Goal: Task Accomplishment & Management: Complete application form

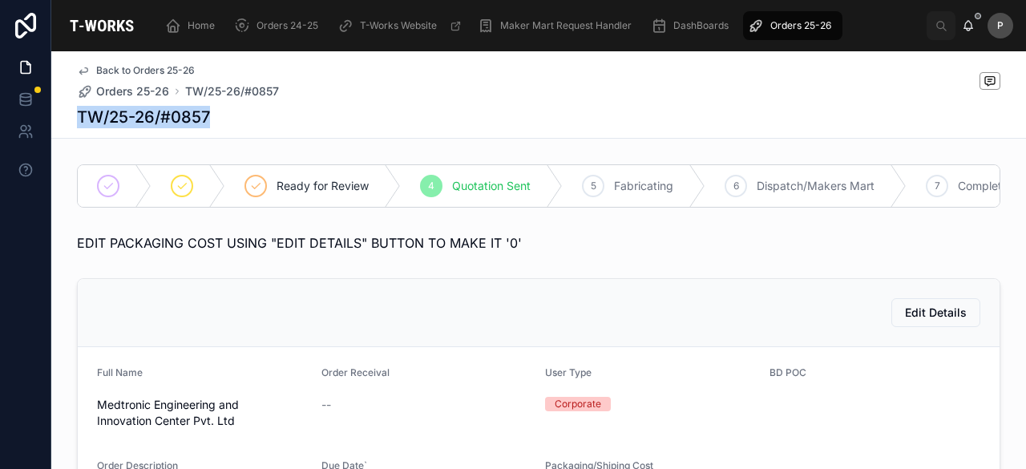
click at [340, 111] on div "TW/25-26/#0857" at bounding box center [539, 117] width 924 height 22
click at [317, 119] on div "TW/25-26/#0857" at bounding box center [539, 117] width 924 height 22
click at [799, 28] on span "Orders 25-26" at bounding box center [800, 25] width 61 height 13
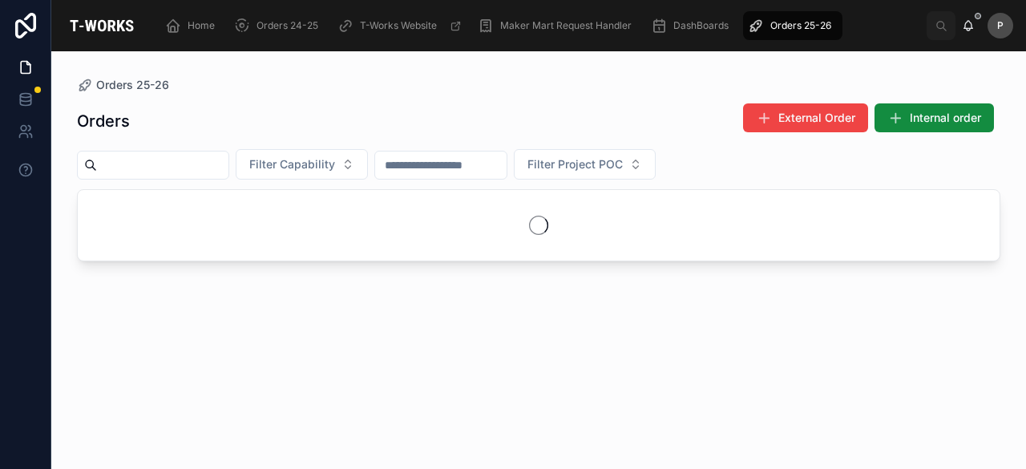
click at [228, 168] on input "text" at bounding box center [162, 165] width 131 height 22
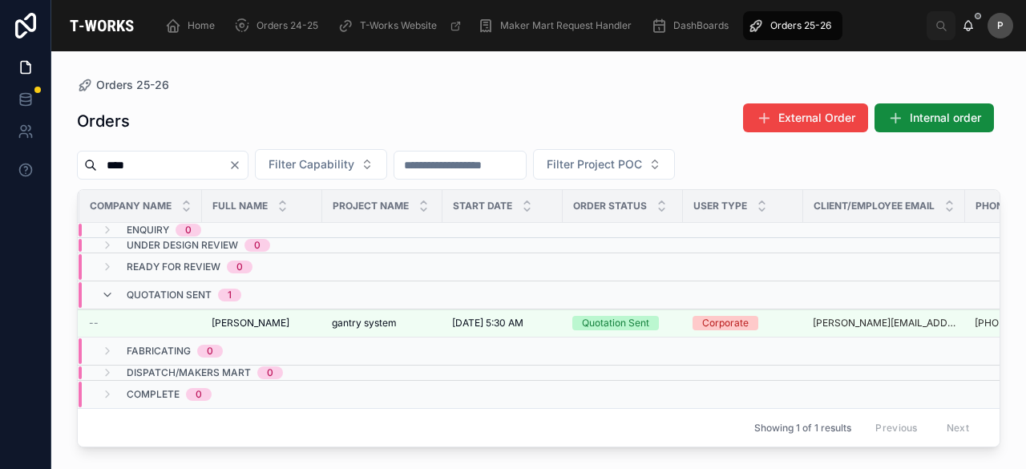
scroll to position [0, 123]
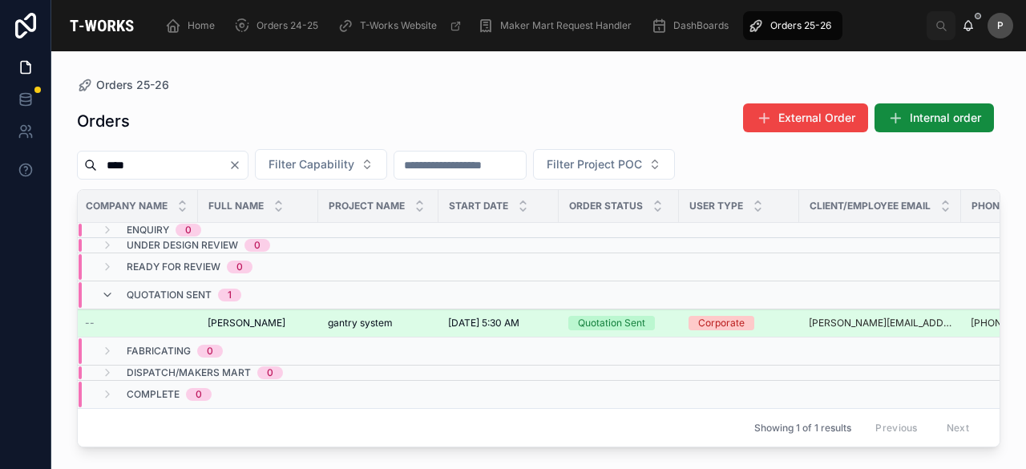
type input "****"
click at [639, 321] on div "Quotation Sent" at bounding box center [611, 323] width 67 height 14
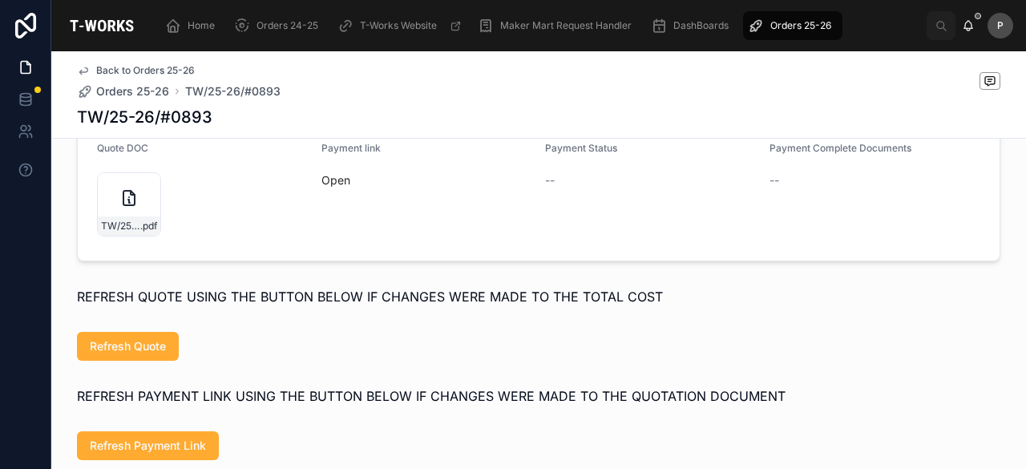
scroll to position [721, 0]
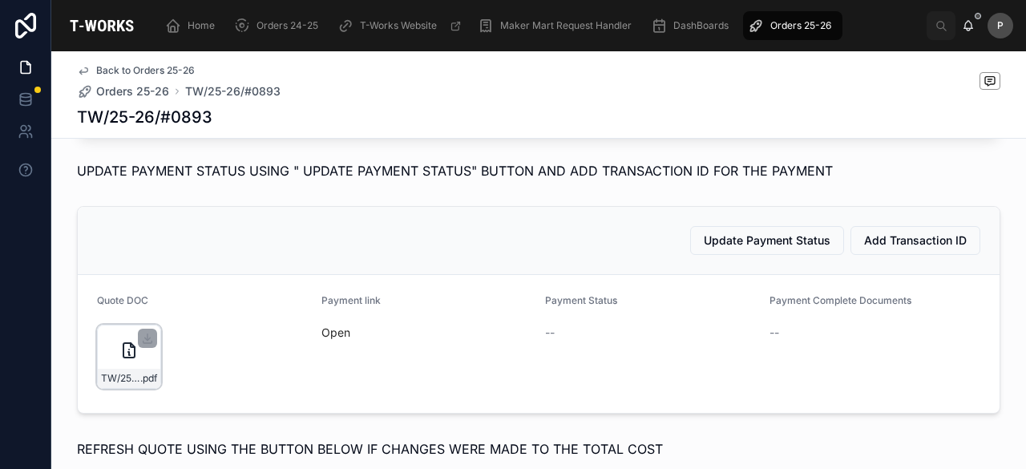
click at [139, 382] on div "TW/25-26/#0893 .pdf" at bounding box center [129, 357] width 64 height 64
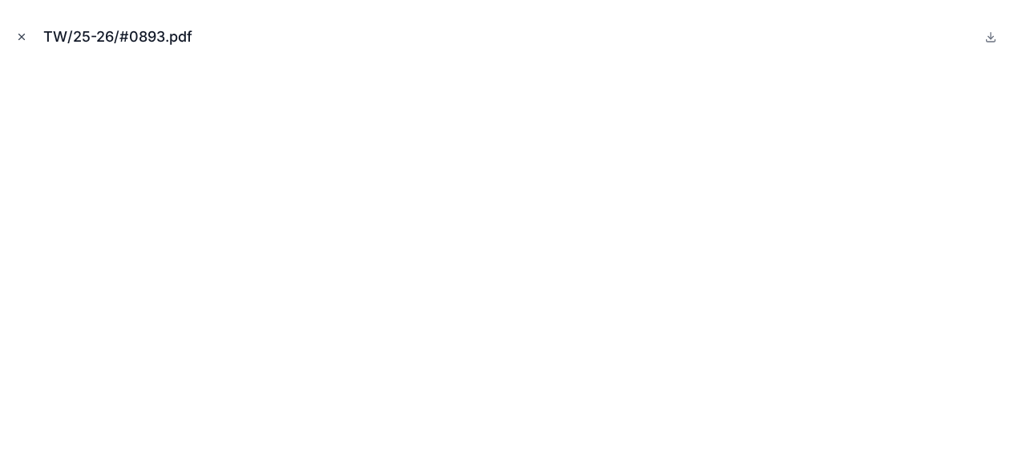
click at [22, 32] on icon "Close modal" at bounding box center [21, 36] width 11 height 11
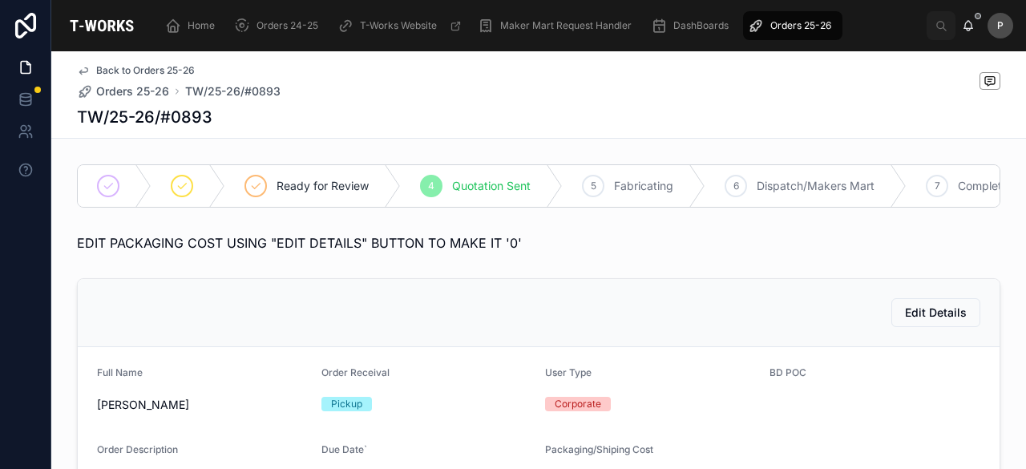
click at [814, 31] on span "Orders 25-26" at bounding box center [800, 25] width 61 height 13
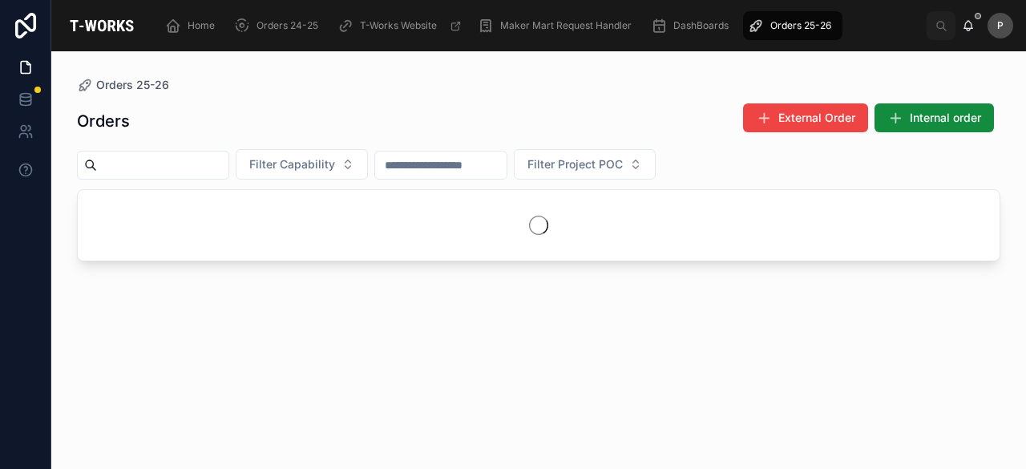
click at [228, 161] on input "text" at bounding box center [162, 165] width 131 height 22
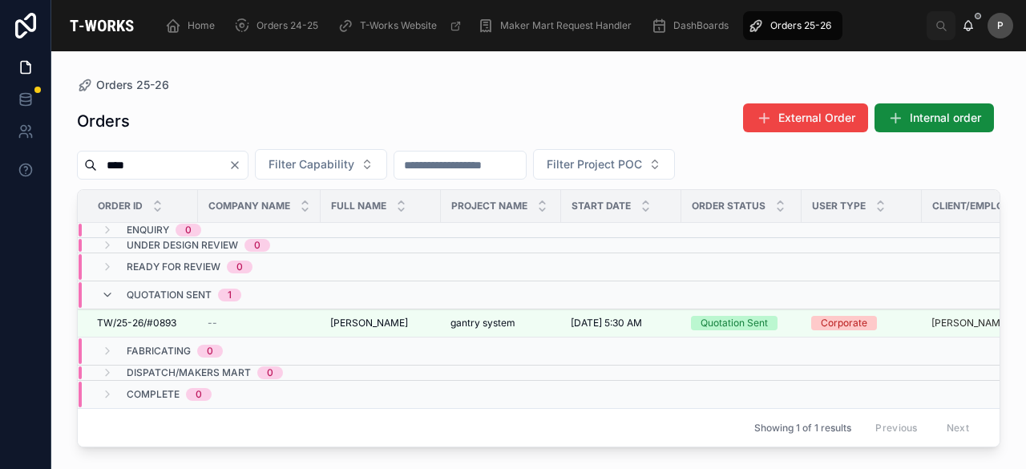
scroll to position [0, 185]
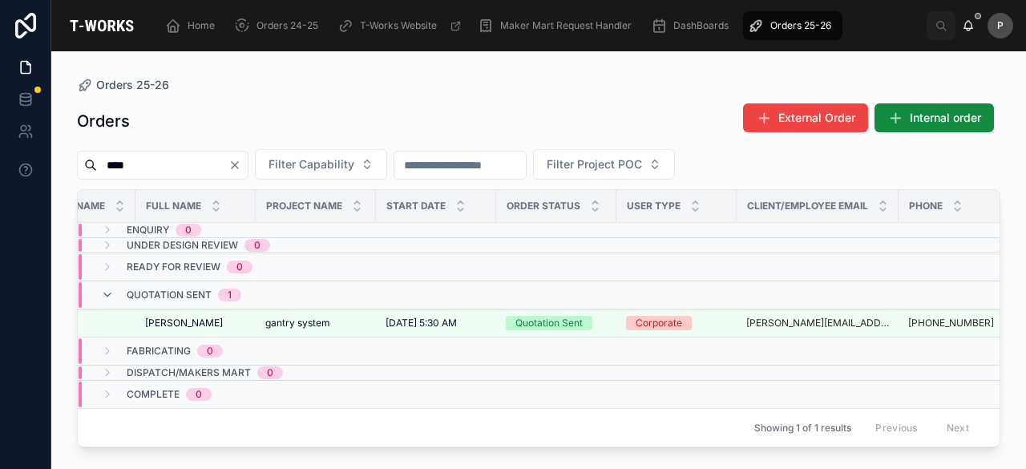
click at [217, 164] on input "****" at bounding box center [162, 165] width 131 height 22
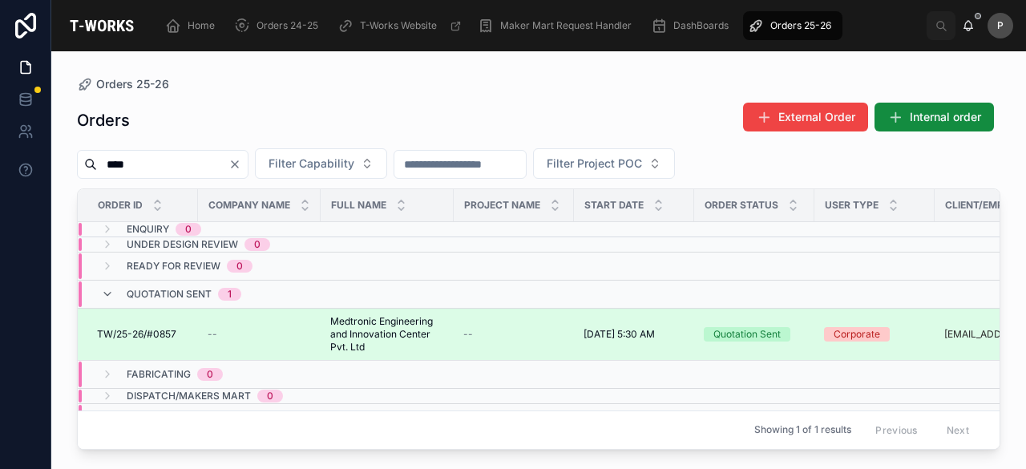
type input "****"
click at [734, 335] on div "Quotation Sent" at bounding box center [746, 334] width 67 height 14
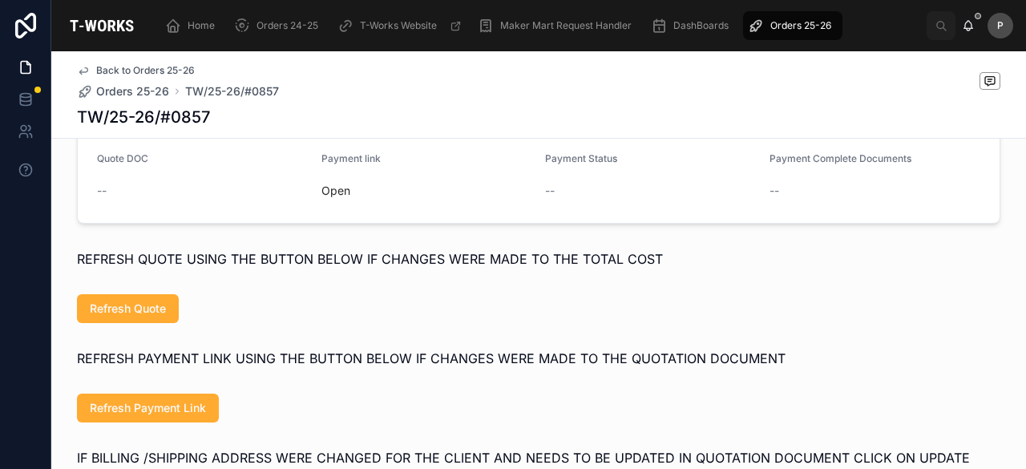
scroll to position [962, 0]
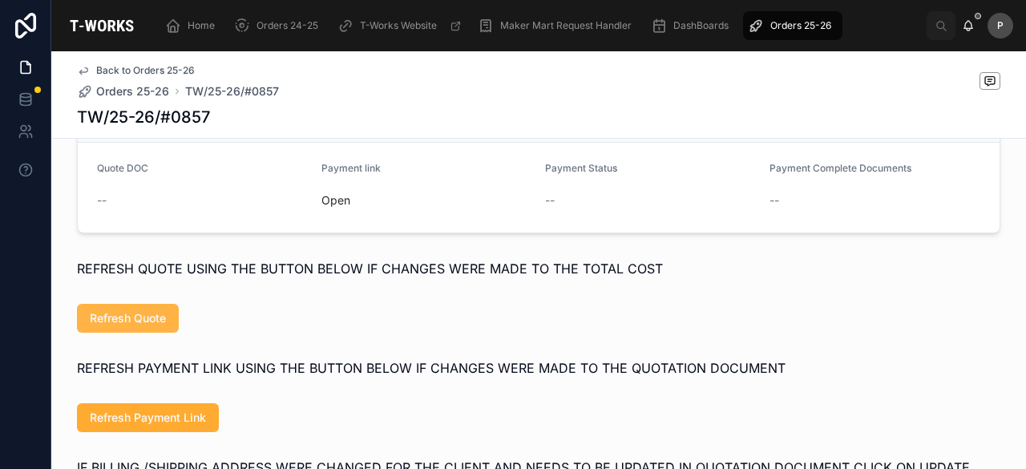
click at [123, 326] on span "Refresh Quote" at bounding box center [128, 318] width 76 height 16
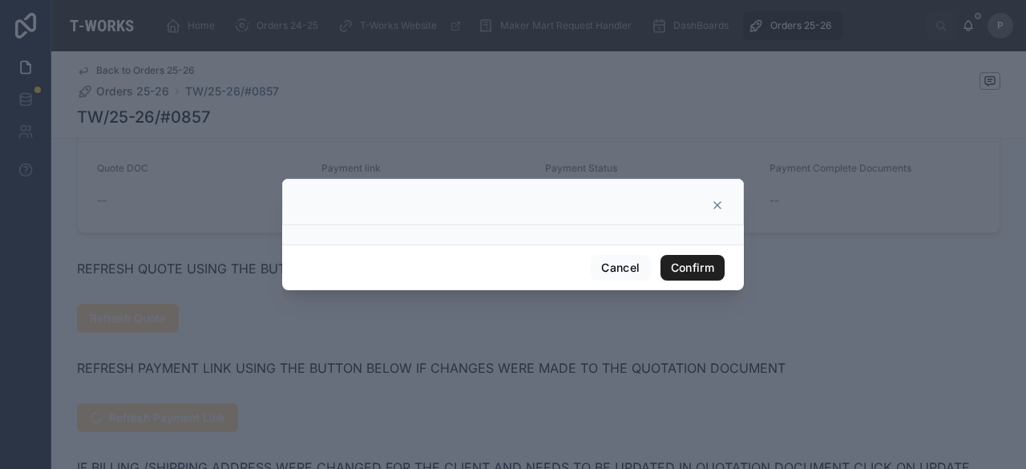
click at [704, 261] on button "Confirm" at bounding box center [693, 268] width 64 height 26
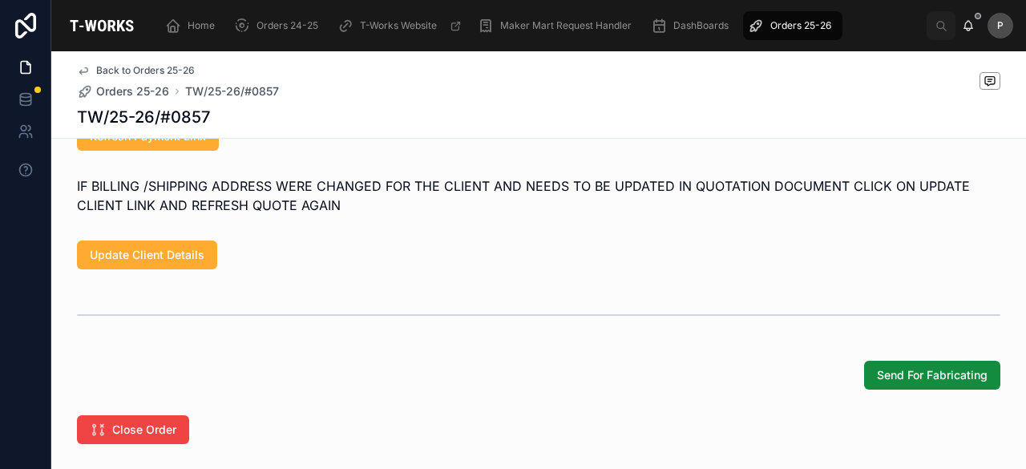
scroll to position [920, 0]
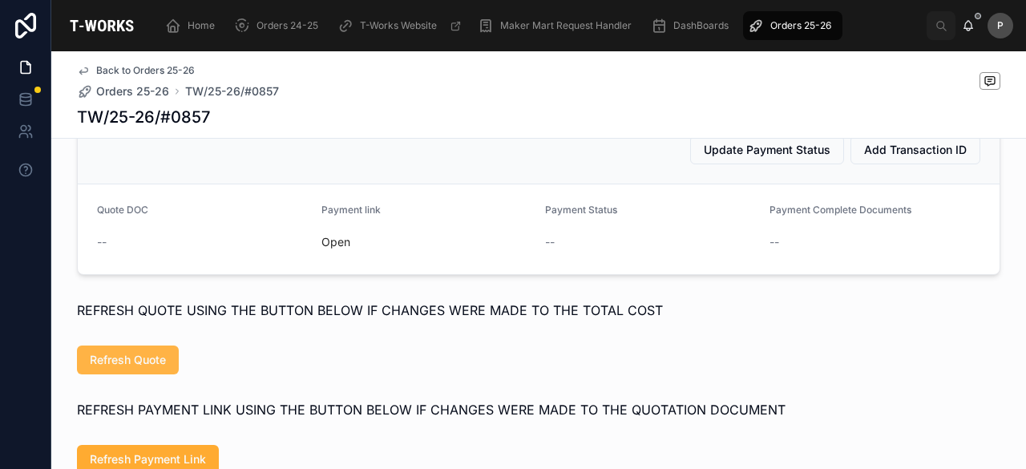
click at [127, 371] on button "Refresh Quote" at bounding box center [128, 360] width 102 height 29
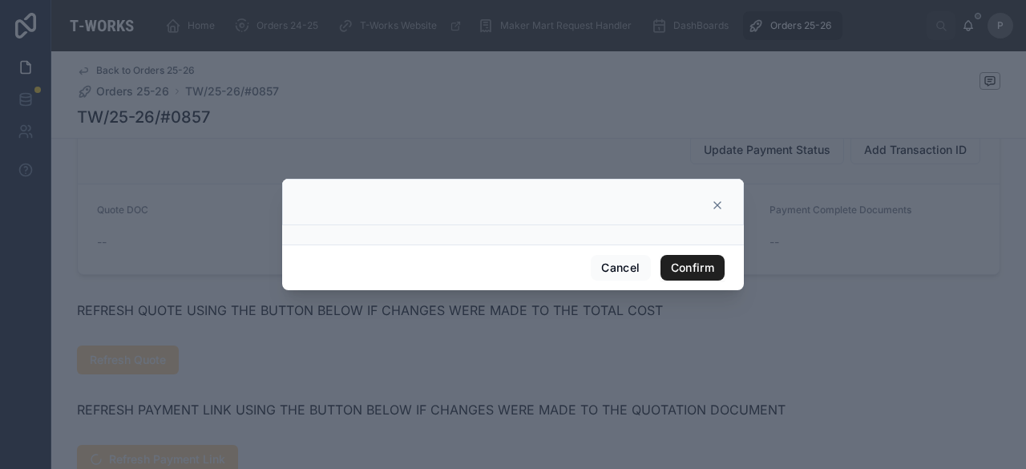
click at [672, 269] on button "Confirm" at bounding box center [693, 268] width 64 height 26
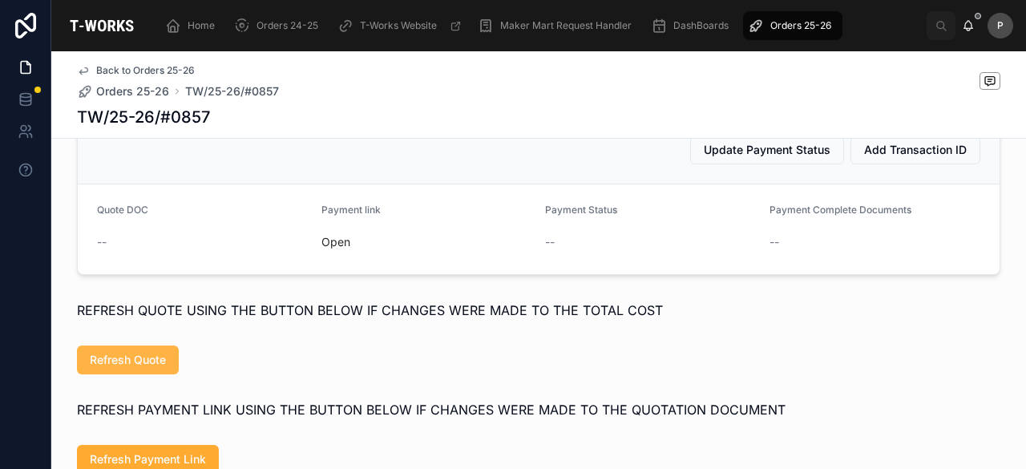
click at [144, 368] on span "Refresh Quote" at bounding box center [128, 360] width 76 height 16
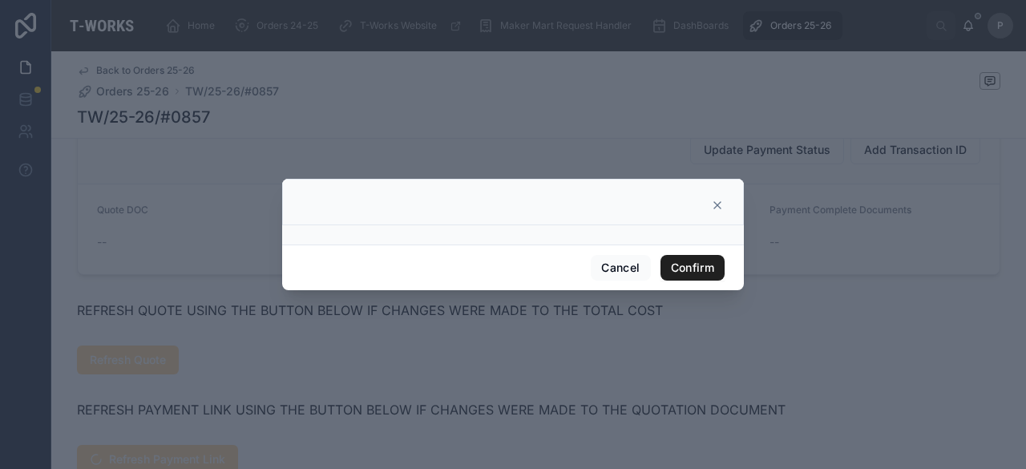
click at [677, 261] on button "Confirm" at bounding box center [693, 268] width 64 height 26
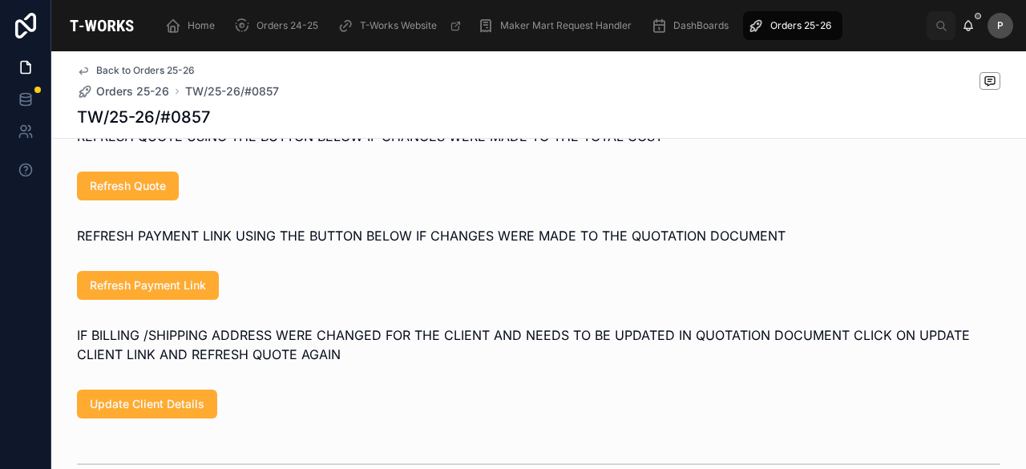
scroll to position [1000, 0]
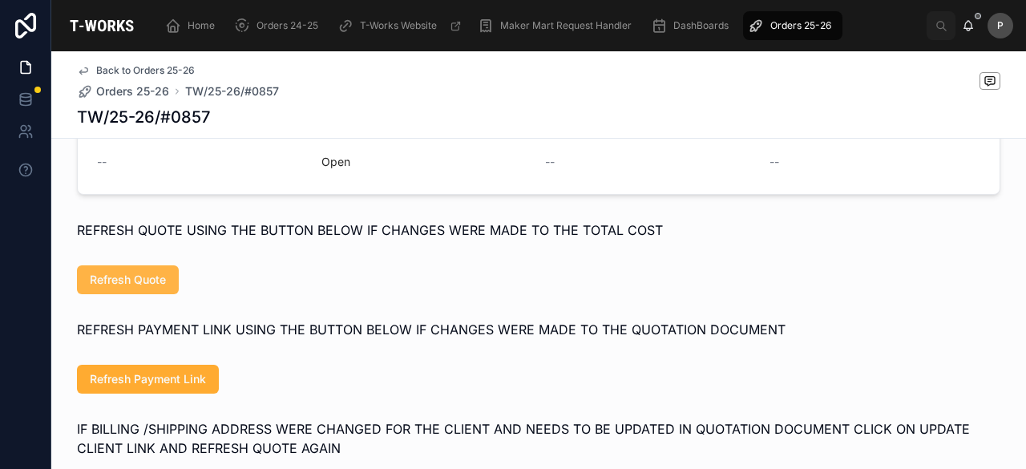
click at [151, 290] on button "Refresh Quote" at bounding box center [128, 279] width 102 height 29
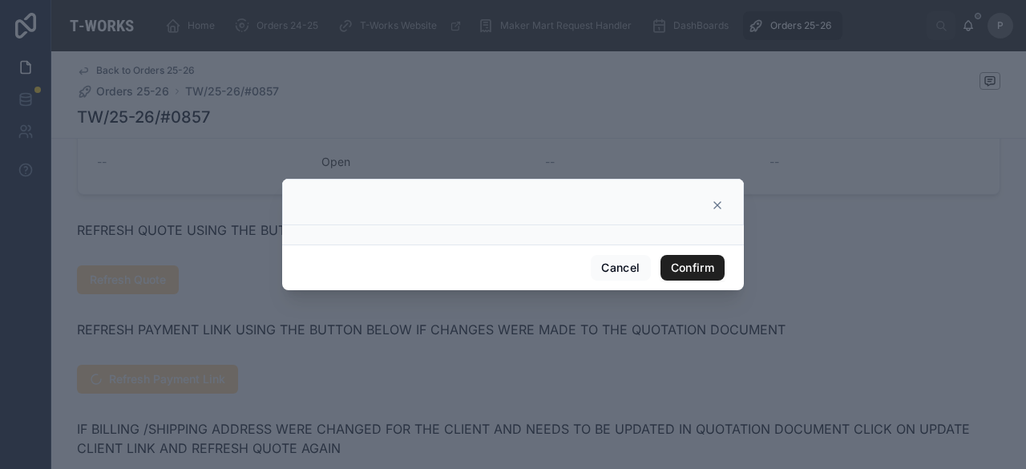
click at [709, 272] on button "Confirm" at bounding box center [693, 268] width 64 height 26
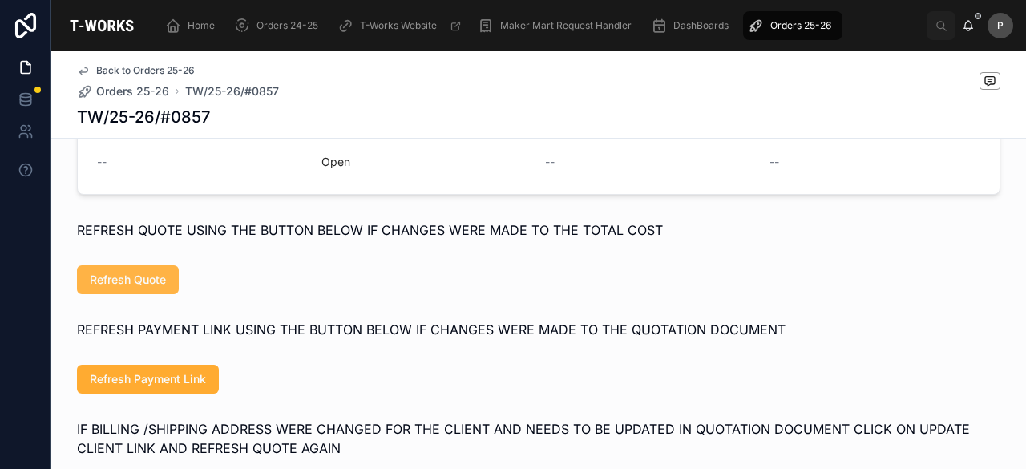
click at [141, 288] on button "Refresh Quote" at bounding box center [128, 279] width 102 height 29
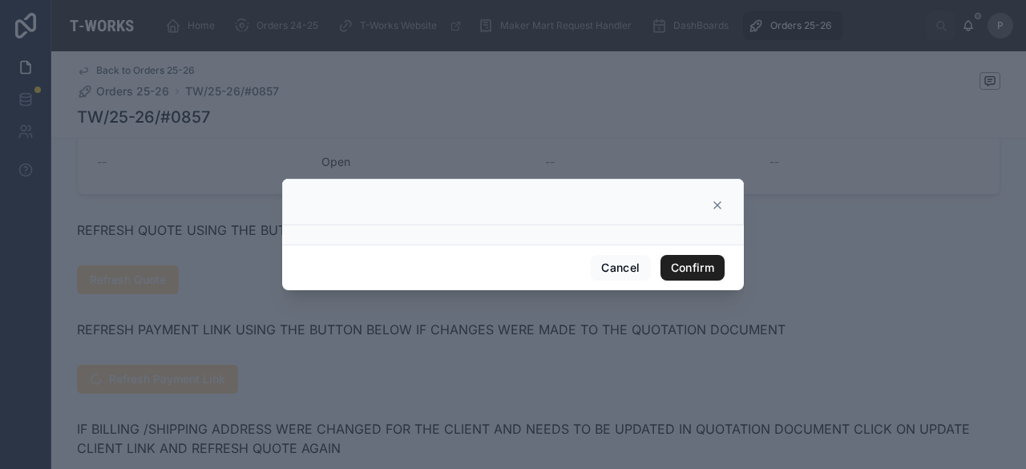
click at [689, 265] on button "Confirm" at bounding box center [693, 268] width 64 height 26
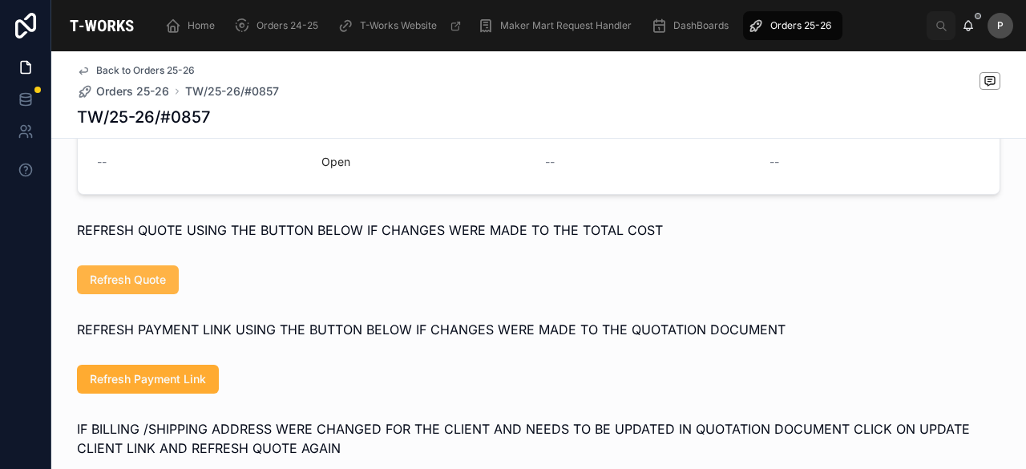
click at [154, 288] on span "Refresh Quote" at bounding box center [128, 280] width 76 height 16
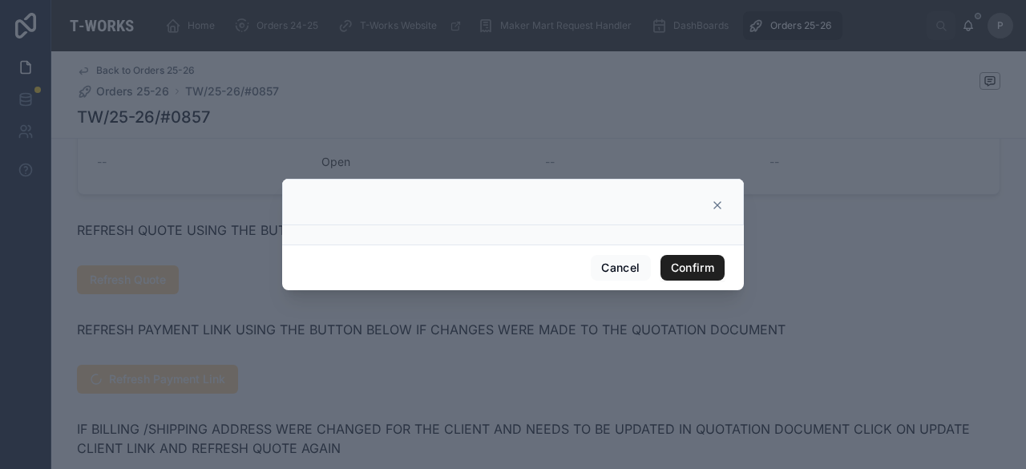
click at [715, 262] on button "Confirm" at bounding box center [693, 268] width 64 height 26
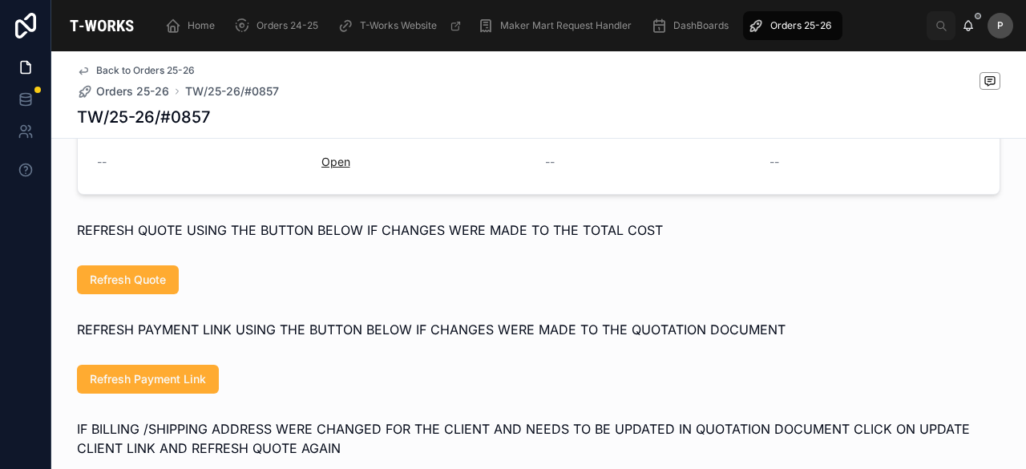
click at [335, 168] on link "Open" at bounding box center [335, 162] width 29 height 14
click at [207, 26] on span "Home" at bounding box center [201, 25] width 27 height 13
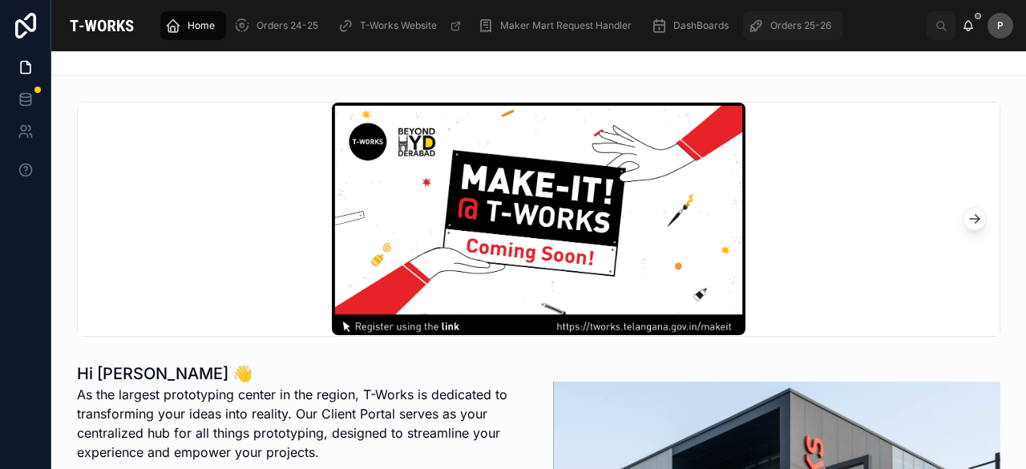
click at [785, 24] on span "Orders 25-26" at bounding box center [800, 25] width 61 height 13
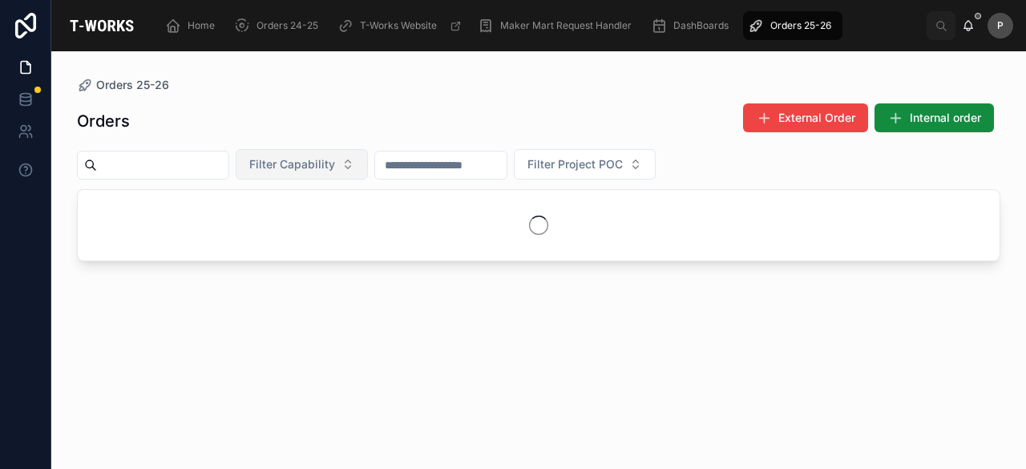
click at [368, 164] on button "Filter Capability" at bounding box center [302, 164] width 132 height 30
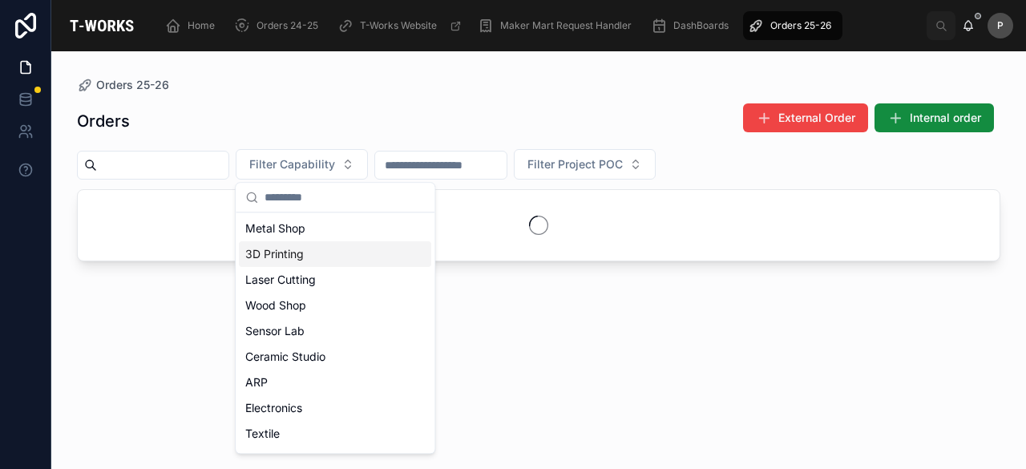
click at [298, 253] on div "3D Printing" at bounding box center [335, 254] width 192 height 26
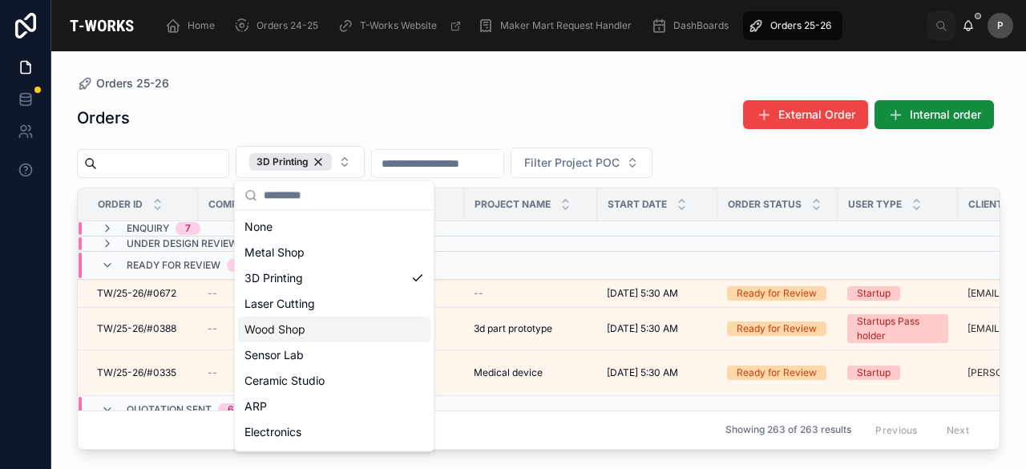
click at [574, 106] on div "Orders External Order Internal order" at bounding box center [539, 117] width 924 height 37
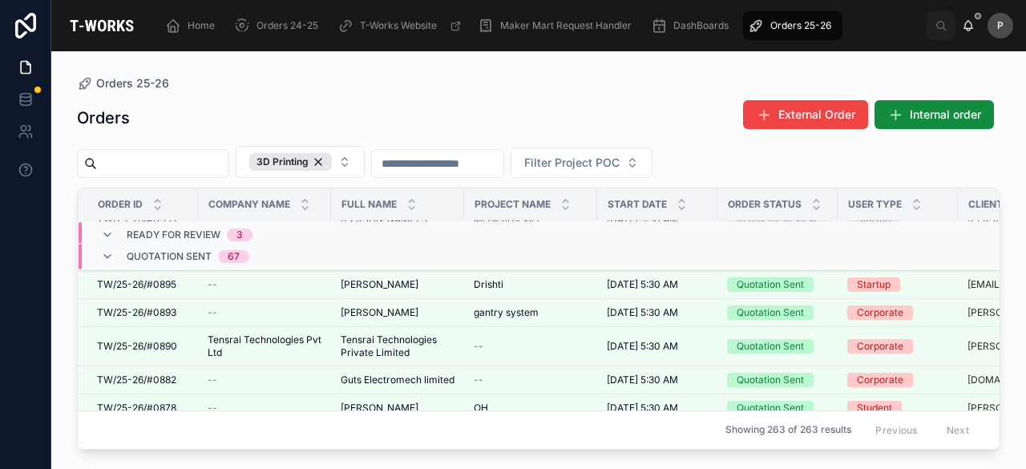
scroll to position [160, 0]
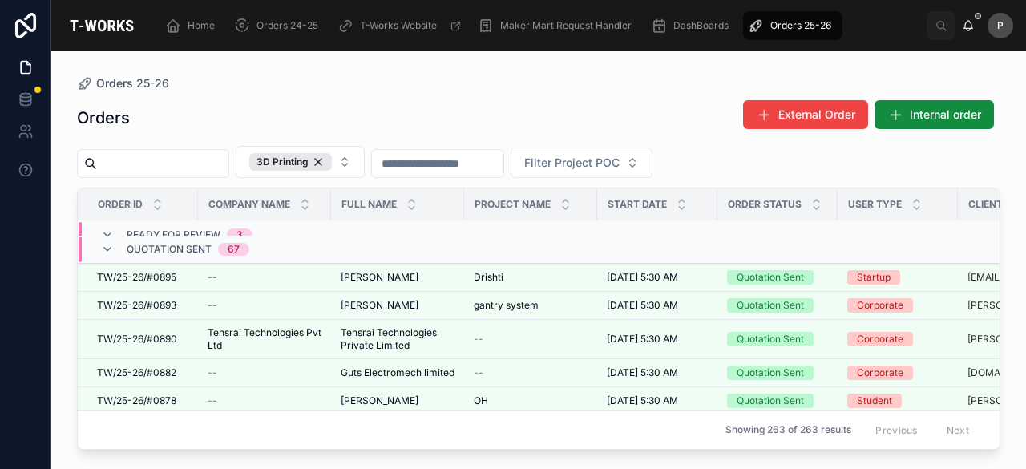
click at [191, 245] on span "Quotation Sent" at bounding box center [169, 249] width 85 height 13
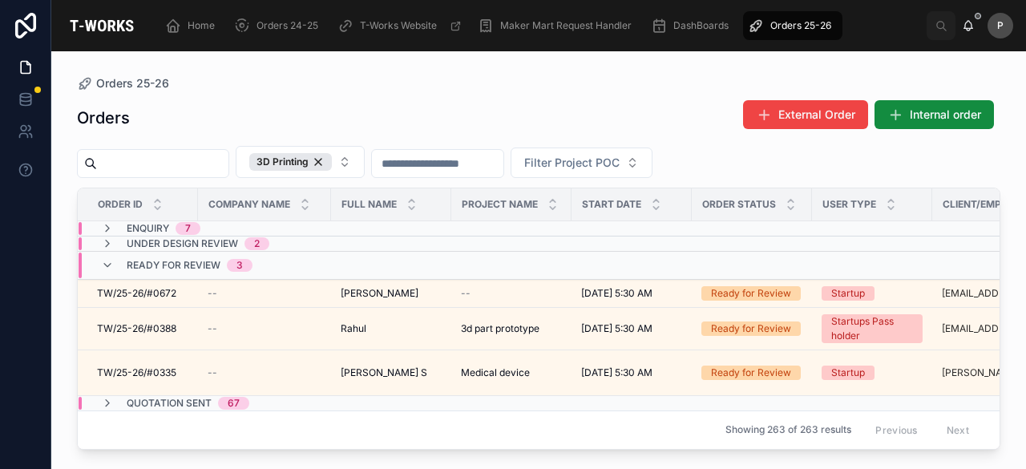
scroll to position [0, 0]
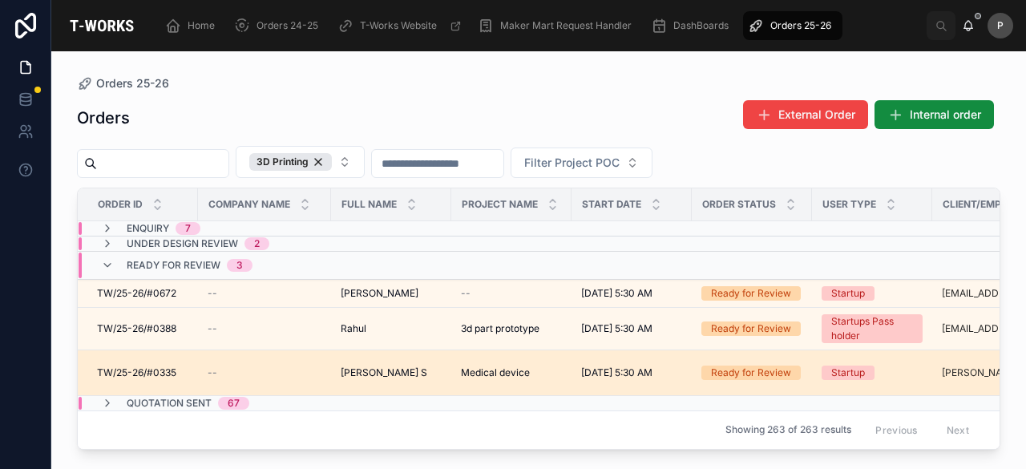
click at [96, 350] on td "TW/25-26/#0335 TW/25-26/#0335" at bounding box center [138, 373] width 120 height 46
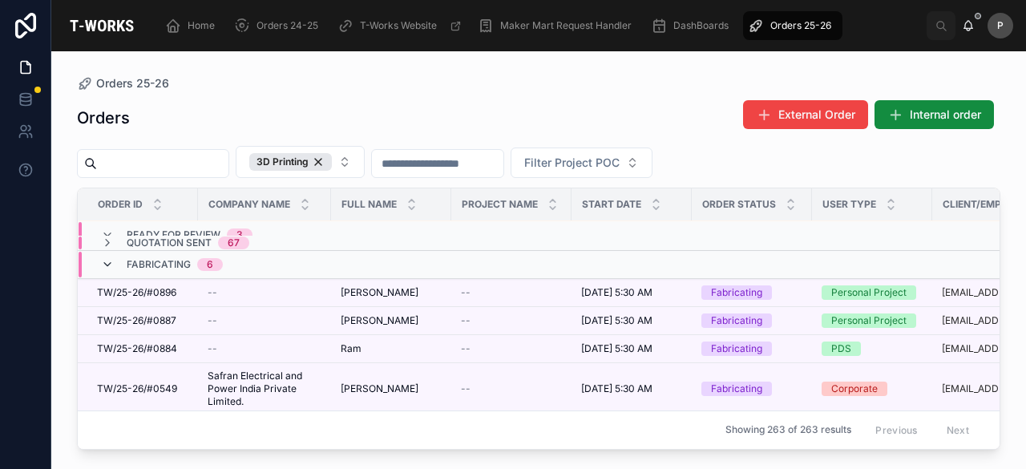
click at [103, 262] on icon at bounding box center [107, 264] width 13 height 13
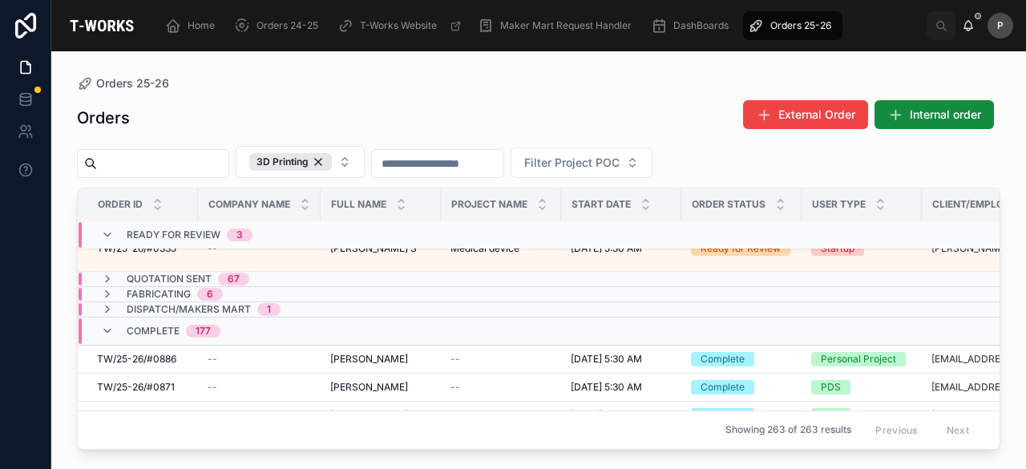
scroll to position [99, 0]
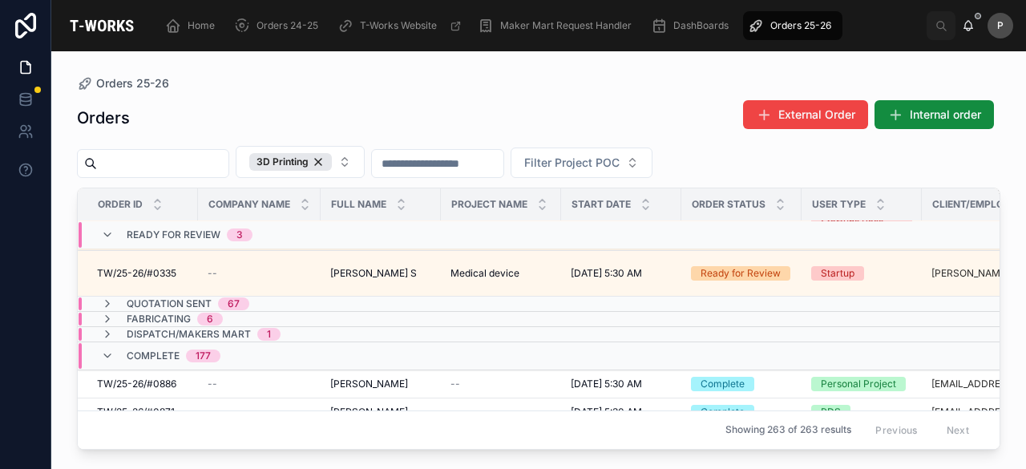
click at [91, 303] on div "Quotation Sent 67" at bounding box center [175, 303] width 187 height 13
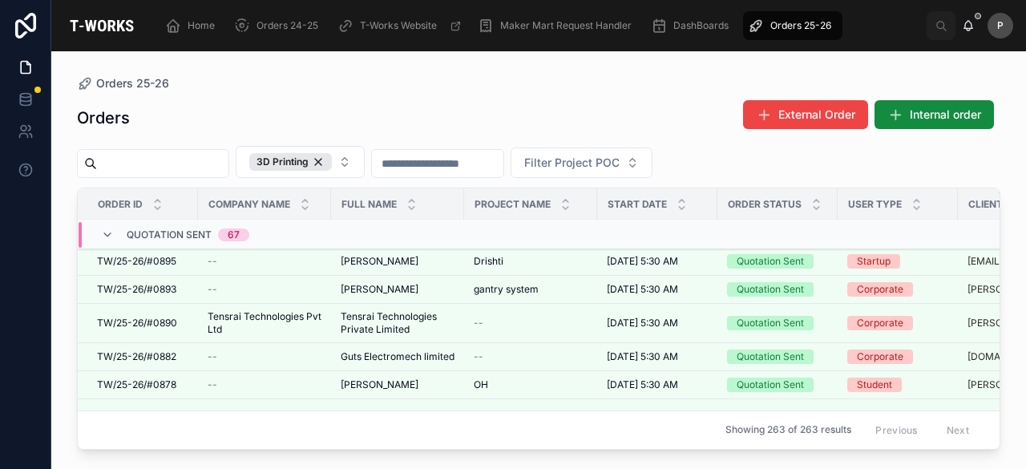
scroll to position [182, 0]
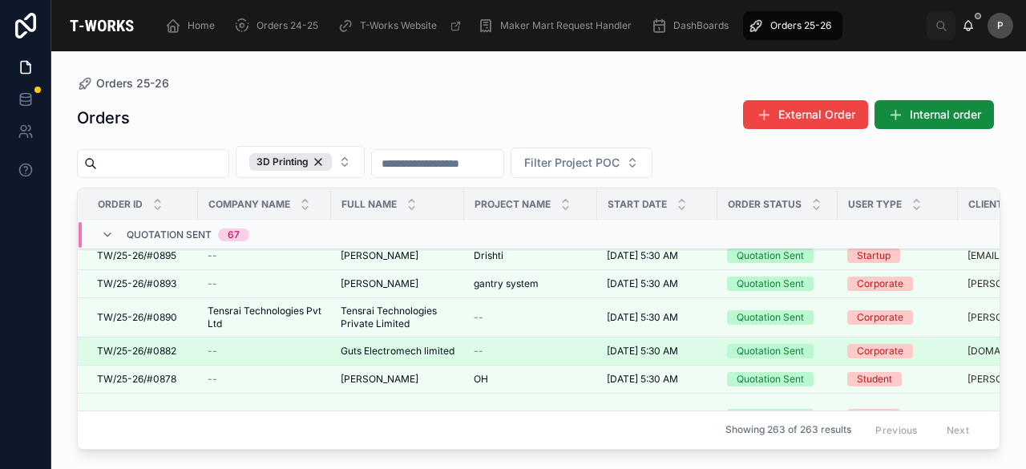
click at [208, 346] on span "--" at bounding box center [213, 351] width 10 height 13
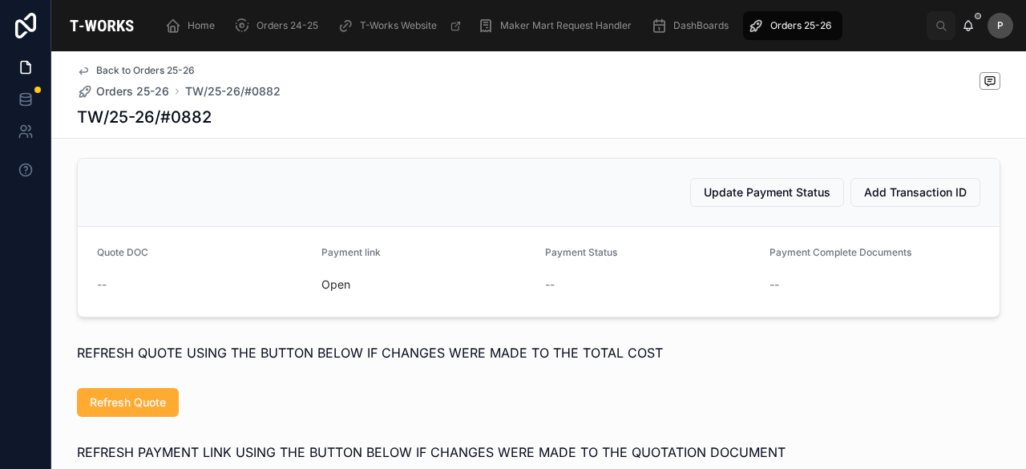
scroll to position [798, 0]
click at [98, 399] on button "Refresh Quote" at bounding box center [128, 401] width 102 height 29
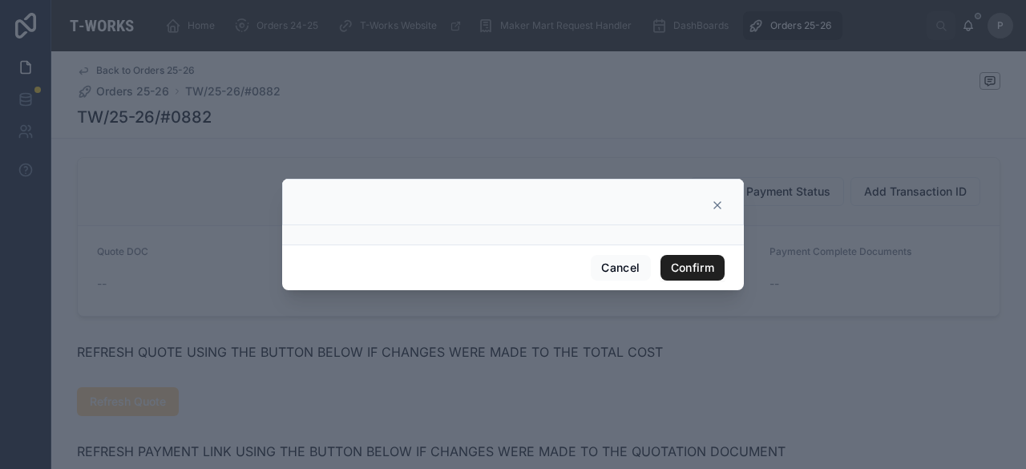
click at [681, 269] on button "Confirm" at bounding box center [693, 268] width 64 height 26
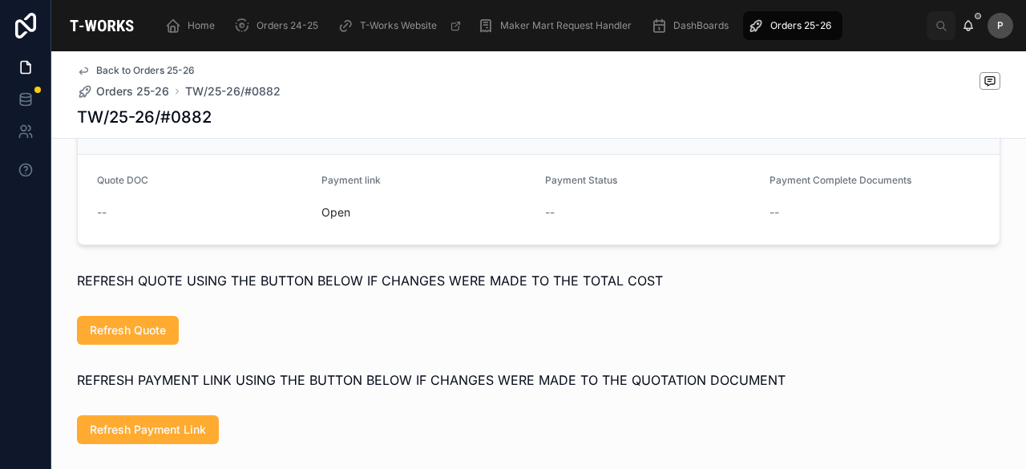
scroll to position [959, 0]
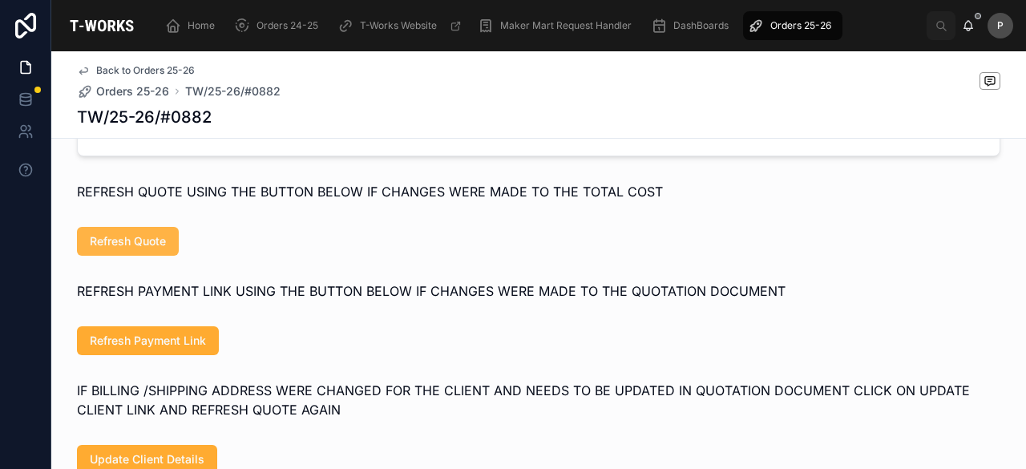
click at [152, 236] on button "Refresh Quote" at bounding box center [128, 241] width 102 height 29
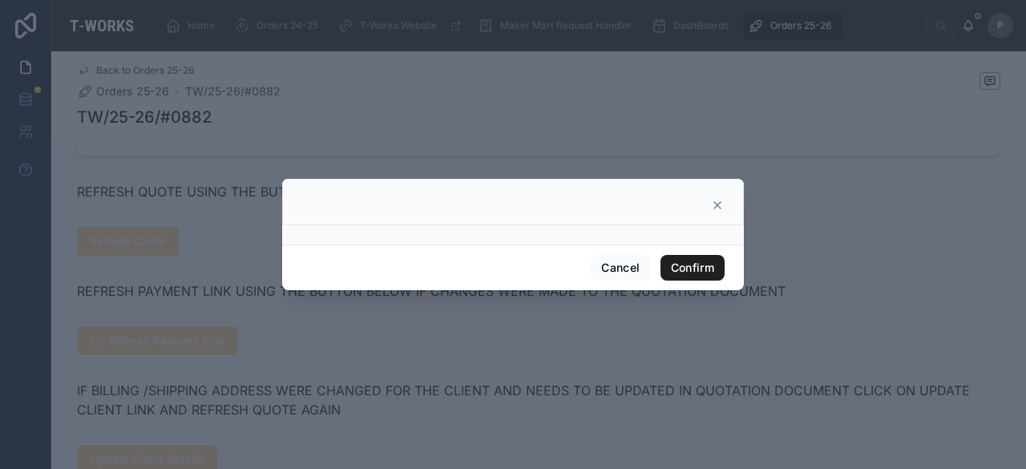
click at [701, 269] on button "Confirm" at bounding box center [693, 268] width 64 height 26
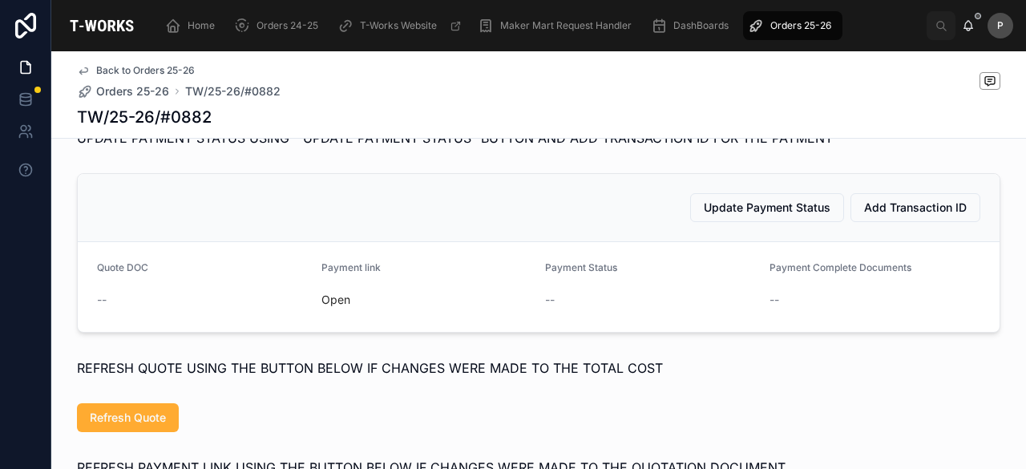
scroll to position [962, 0]
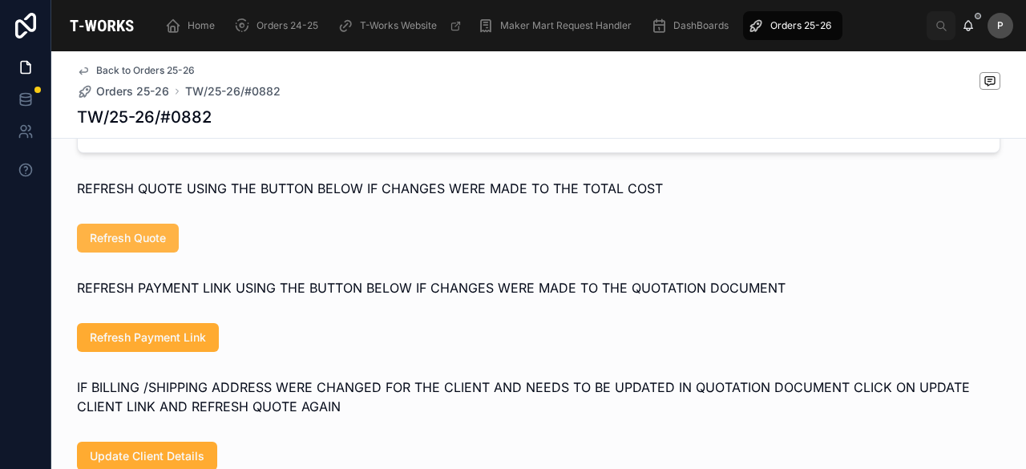
click at [148, 239] on span "Refresh Quote" at bounding box center [128, 238] width 76 height 16
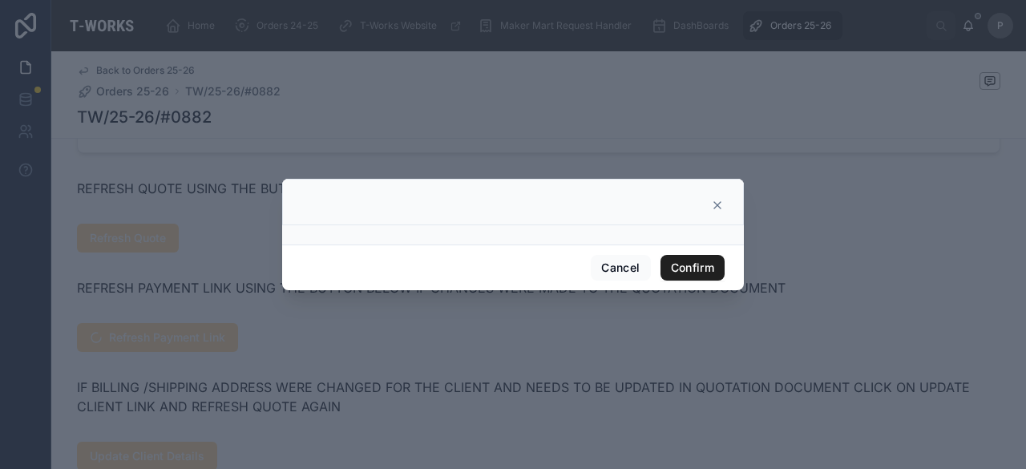
click at [689, 264] on button "Confirm" at bounding box center [693, 268] width 64 height 26
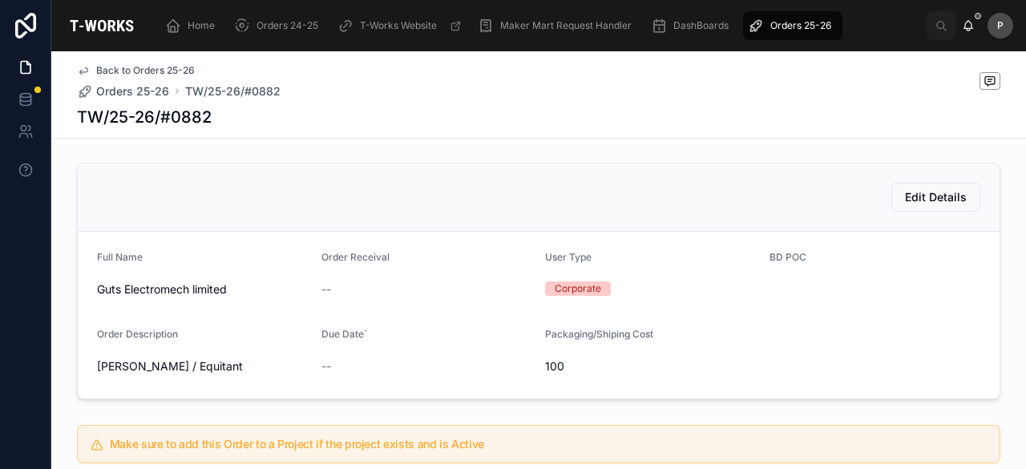
scroll to position [115, 0]
click at [774, 25] on span "Orders 25-26" at bounding box center [800, 25] width 61 height 13
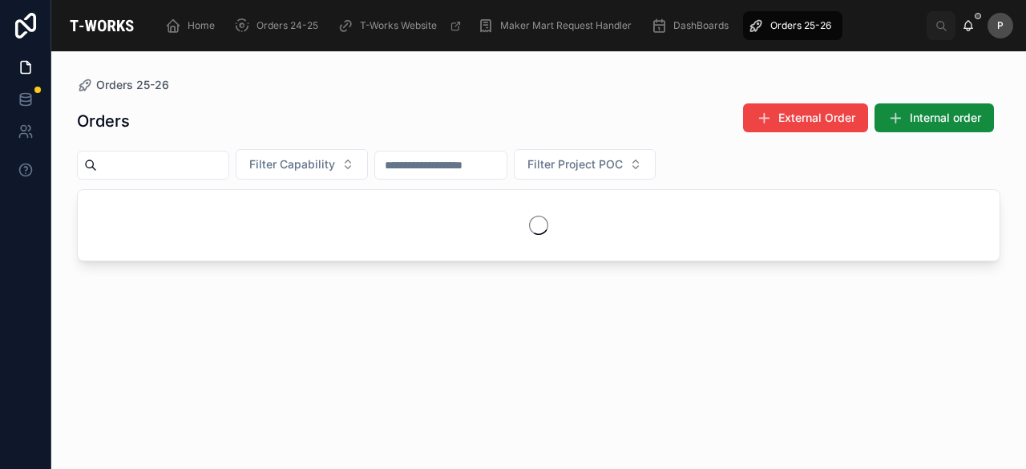
click at [228, 155] on input "text" at bounding box center [162, 165] width 131 height 22
type input "****"
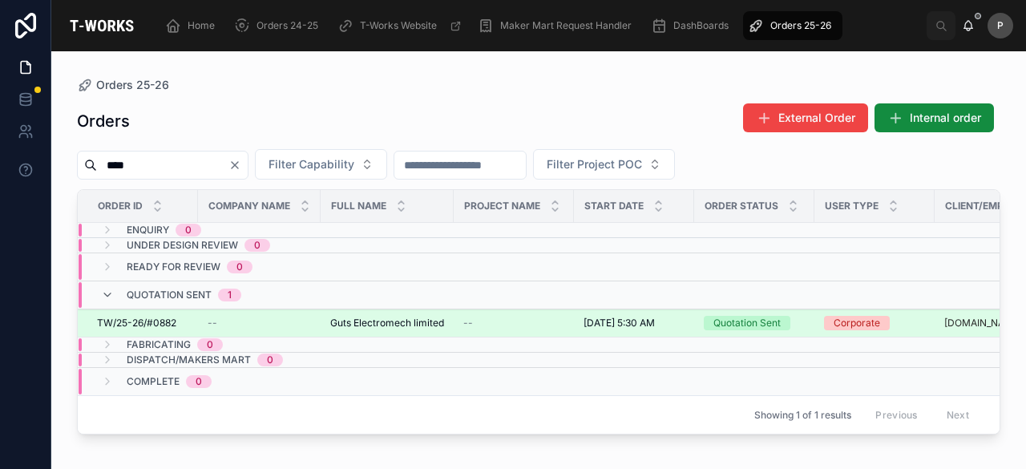
click at [119, 321] on span "TW/25-26/#0882" at bounding box center [136, 323] width 79 height 13
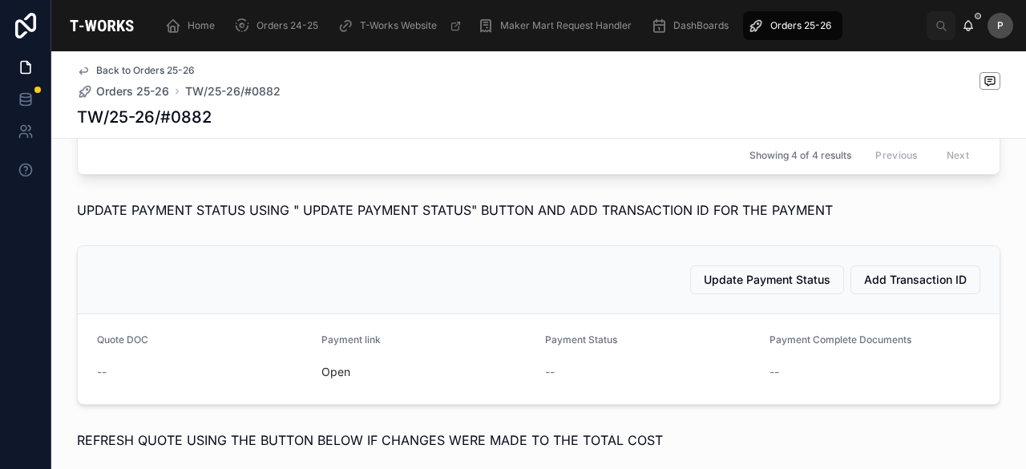
scroll to position [882, 0]
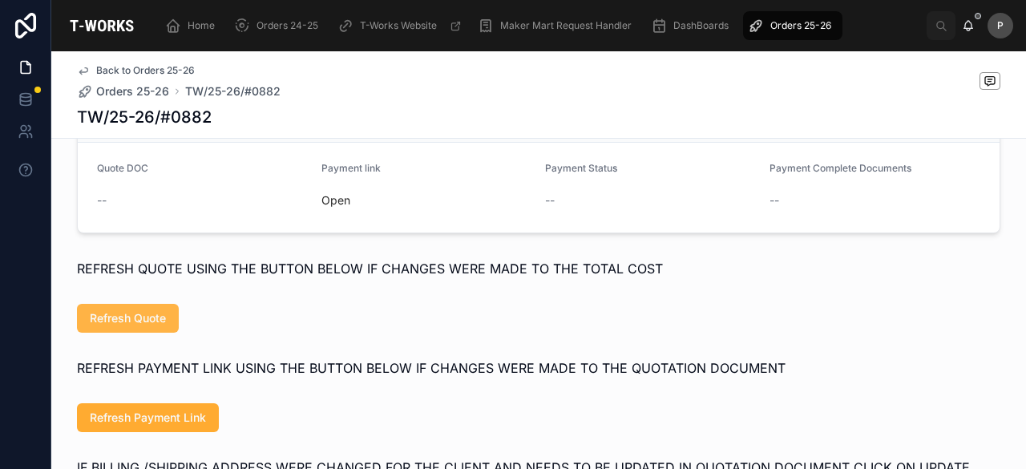
click at [156, 315] on button "Refresh Quote" at bounding box center [128, 318] width 102 height 29
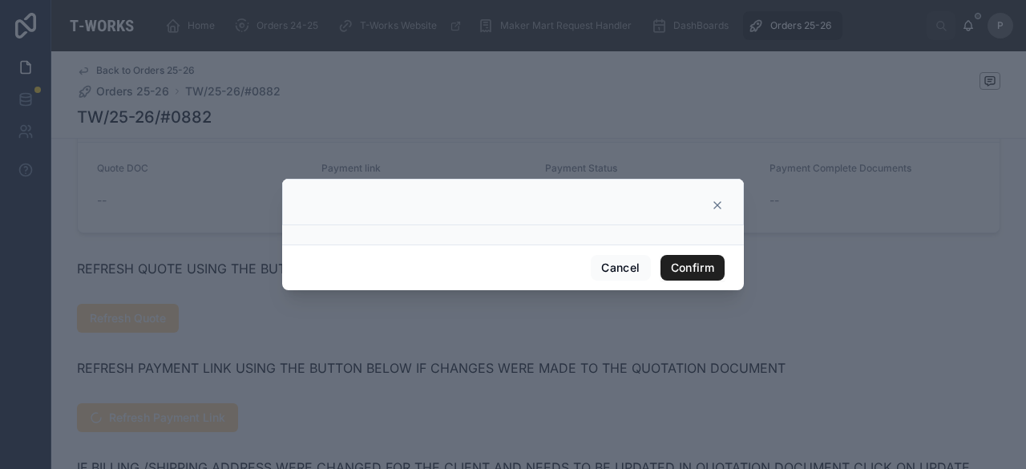
click at [675, 268] on button "Confirm" at bounding box center [693, 268] width 64 height 26
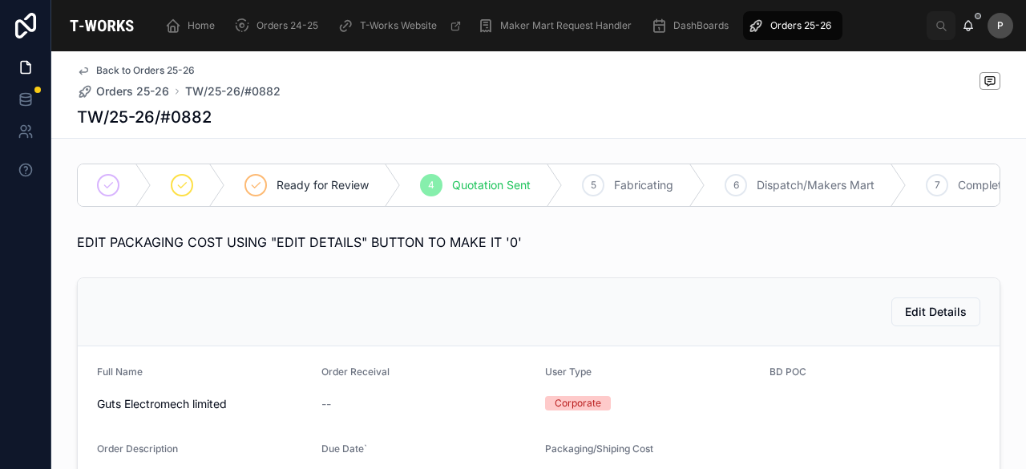
scroll to position [0, 0]
click at [209, 23] on span "Home" at bounding box center [201, 25] width 27 height 13
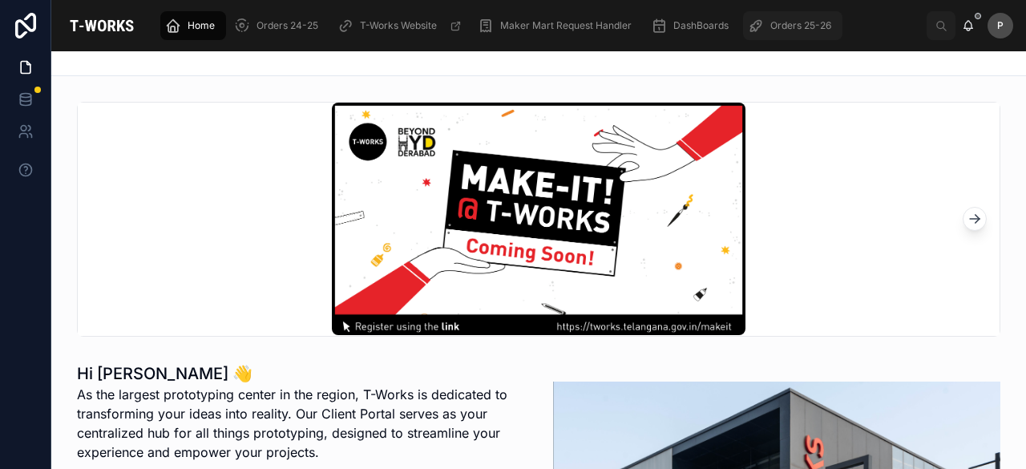
click at [817, 22] on span "Orders 25-26" at bounding box center [800, 25] width 61 height 13
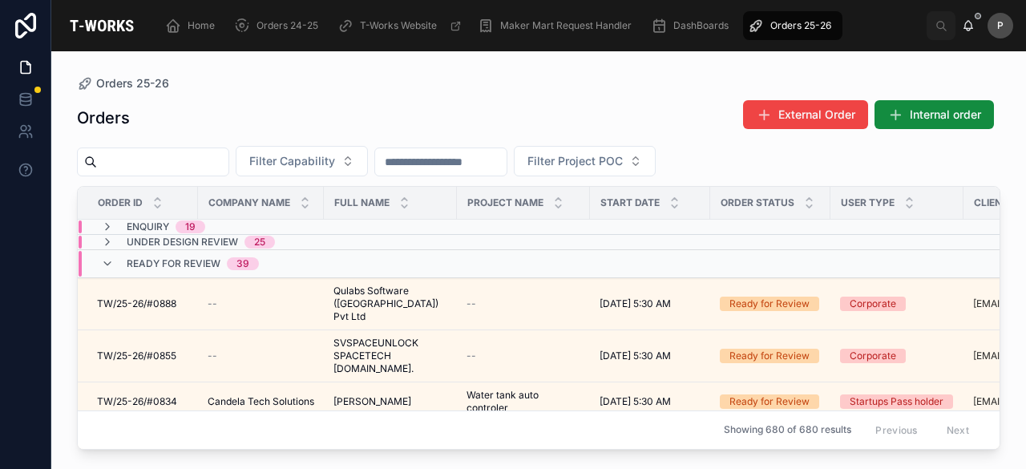
click at [188, 160] on input "text" at bounding box center [162, 162] width 131 height 22
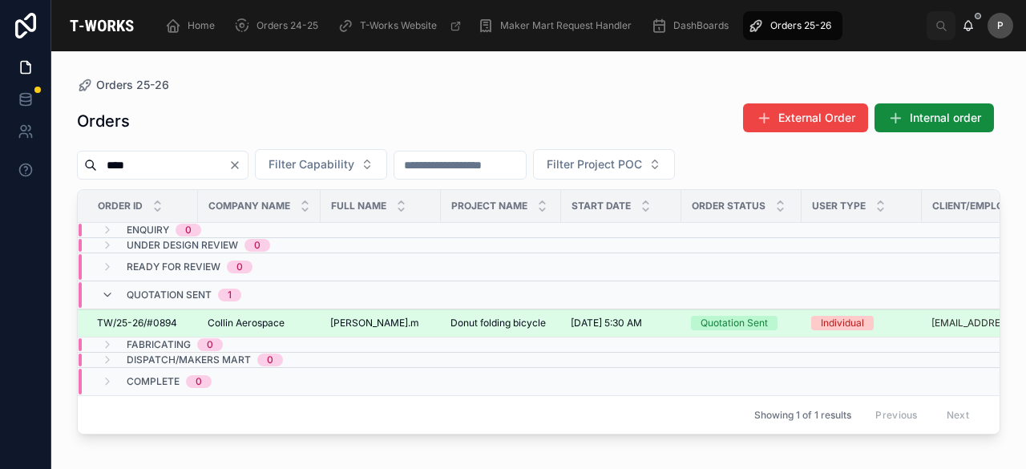
type input "****"
click at [710, 320] on div "Quotation Sent" at bounding box center [734, 323] width 67 height 14
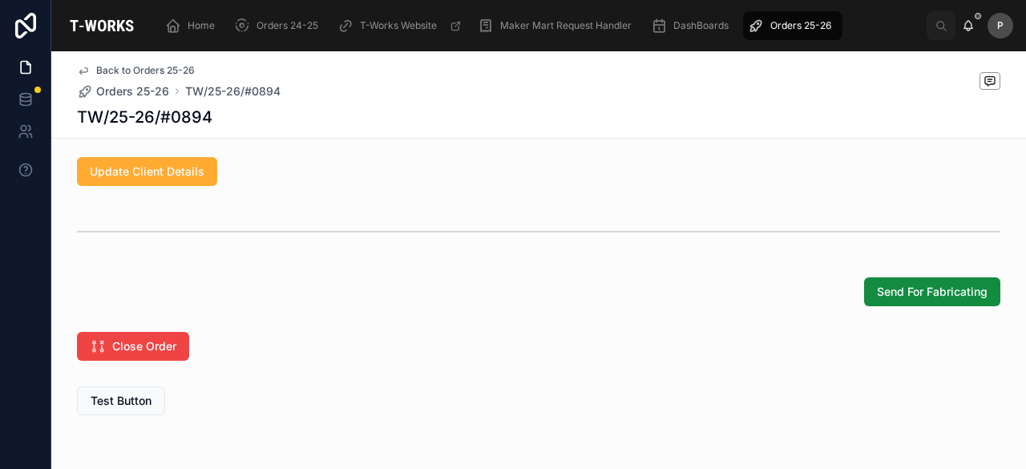
scroll to position [1291, 0]
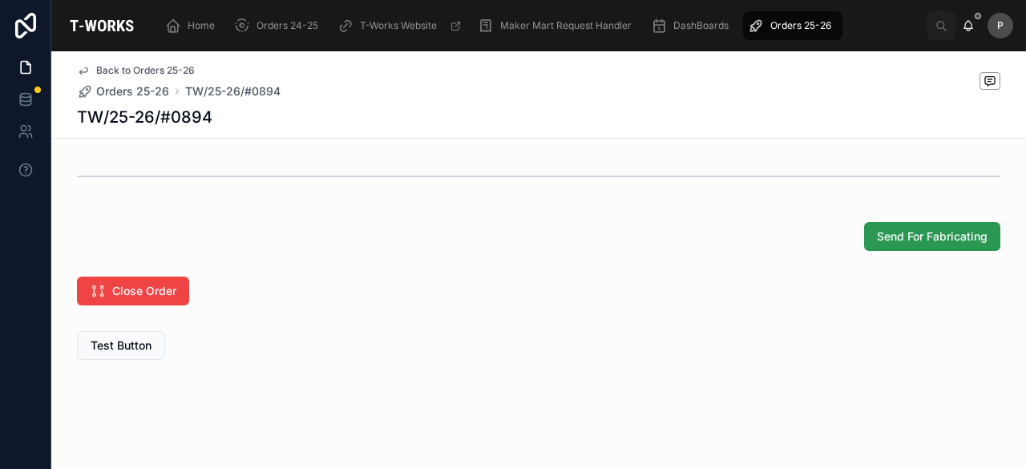
click at [919, 243] on span "Send For Fabricating" at bounding box center [932, 236] width 111 height 16
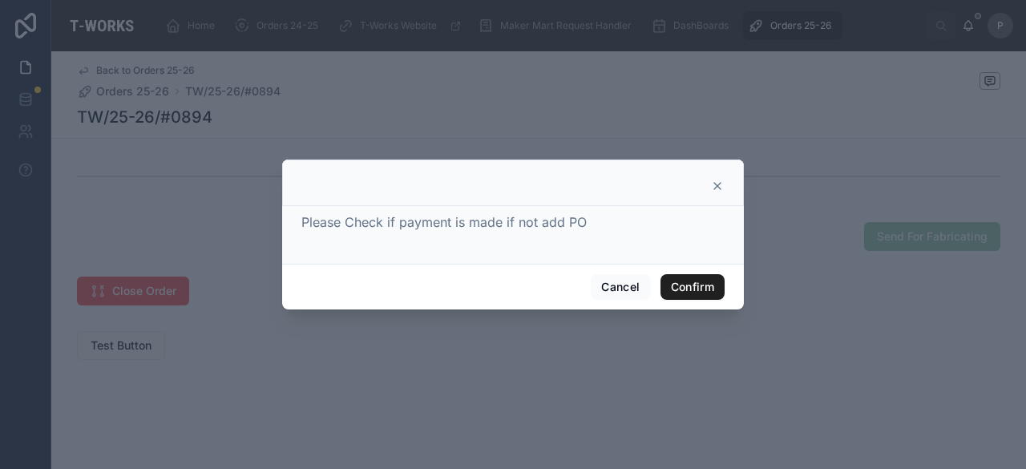
click at [697, 280] on button "Confirm" at bounding box center [693, 287] width 64 height 26
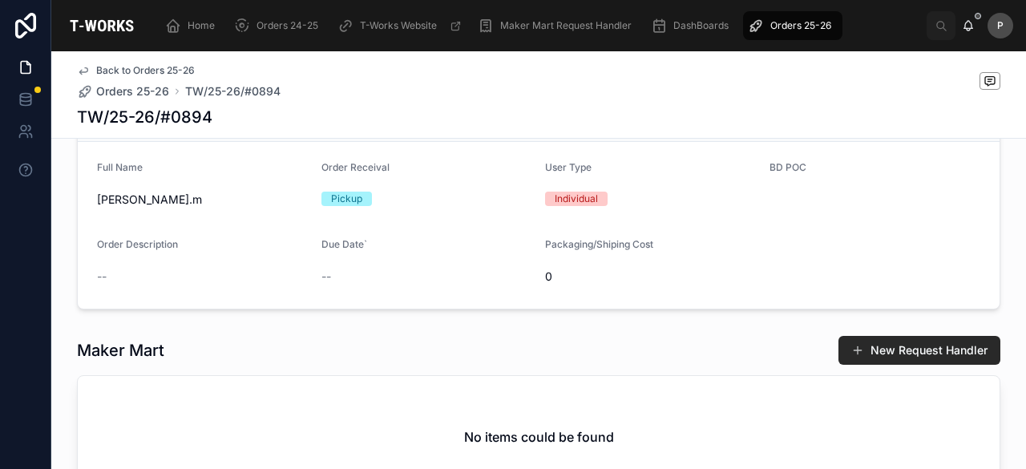
scroll to position [0, 0]
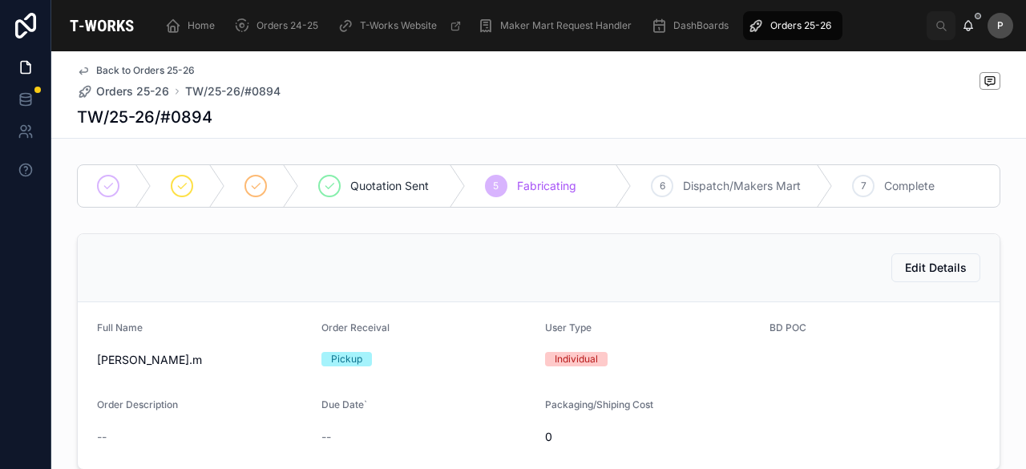
click at [822, 25] on span "Orders 25-26" at bounding box center [800, 25] width 61 height 13
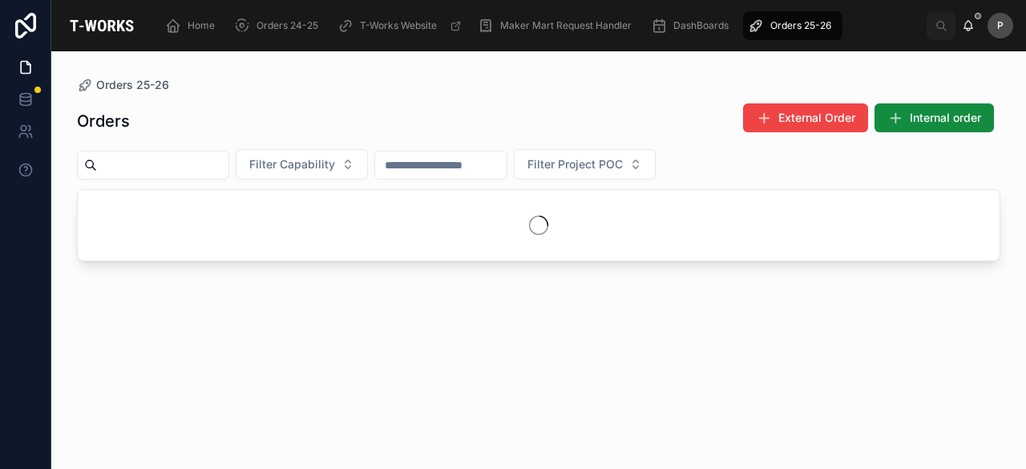
click at [794, 119] on span "External Order" at bounding box center [816, 118] width 77 height 16
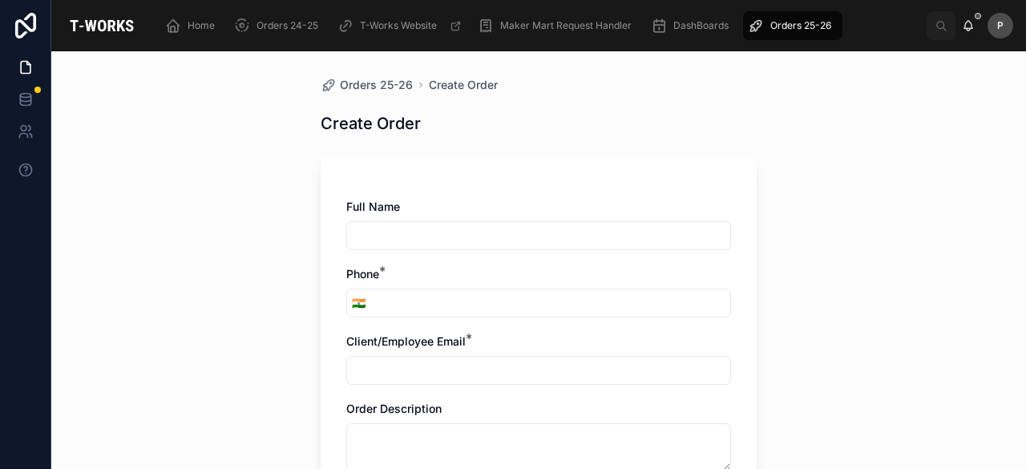
click at [389, 232] on input "text" at bounding box center [538, 235] width 383 height 22
paste input "**********"
type input "**********"
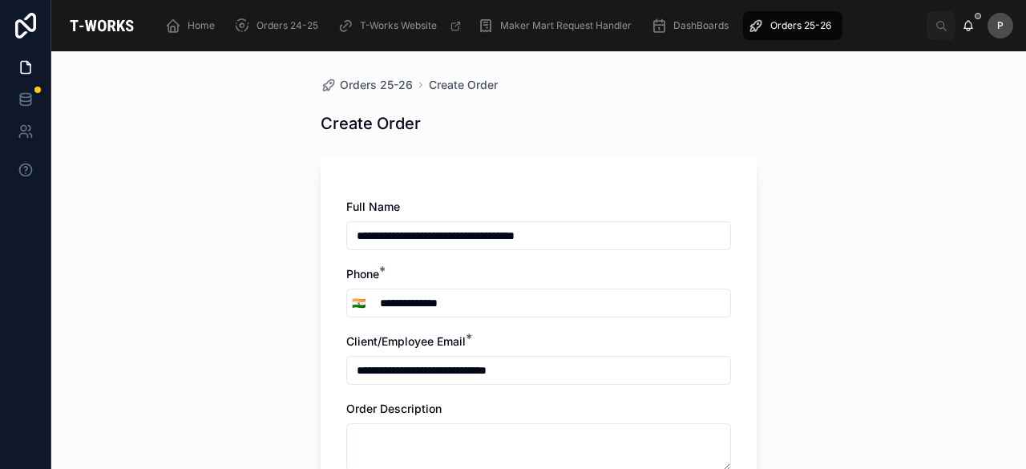
type input "**********"
type input "*********"
type input "******"
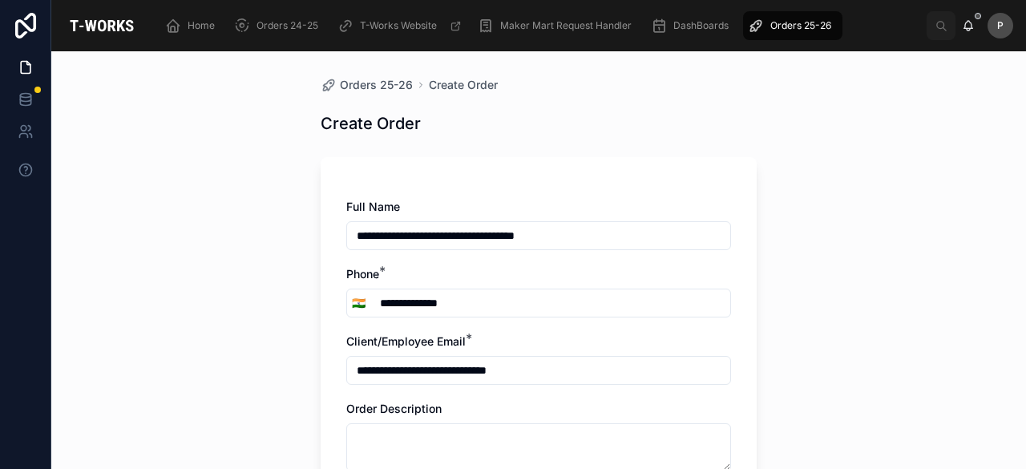
type input "**********"
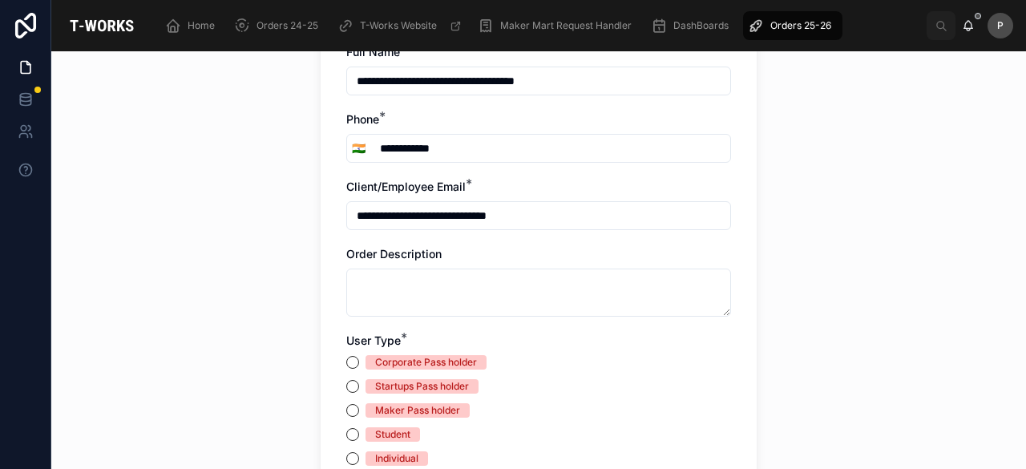
scroll to position [160, 0]
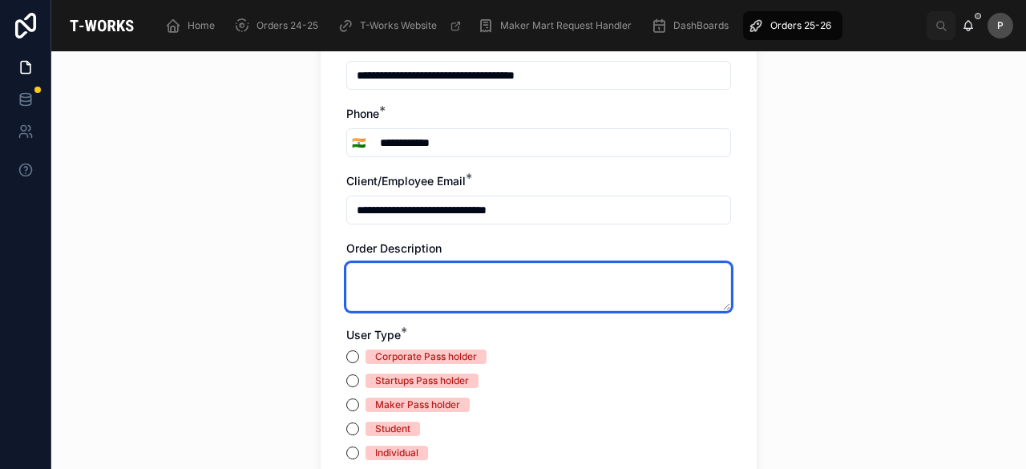
click at [437, 277] on textarea at bounding box center [538, 287] width 385 height 48
paste textarea "**********"
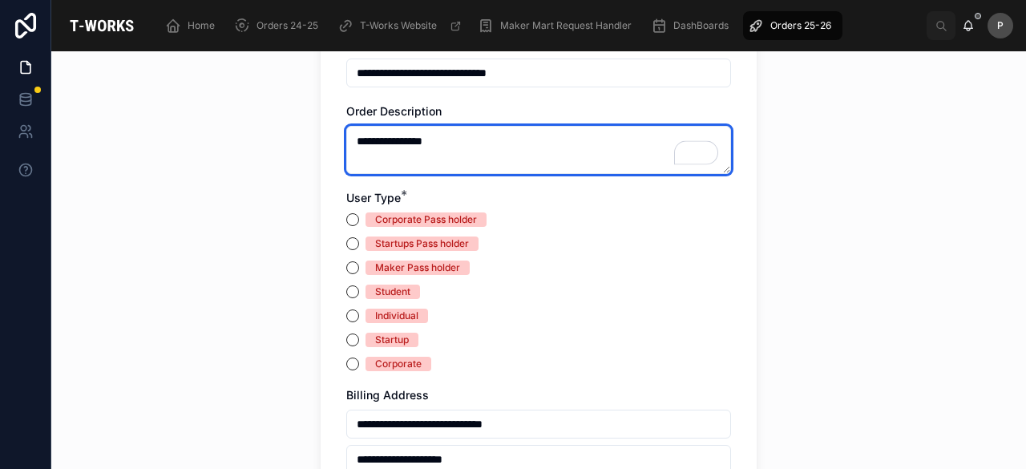
scroll to position [321, 0]
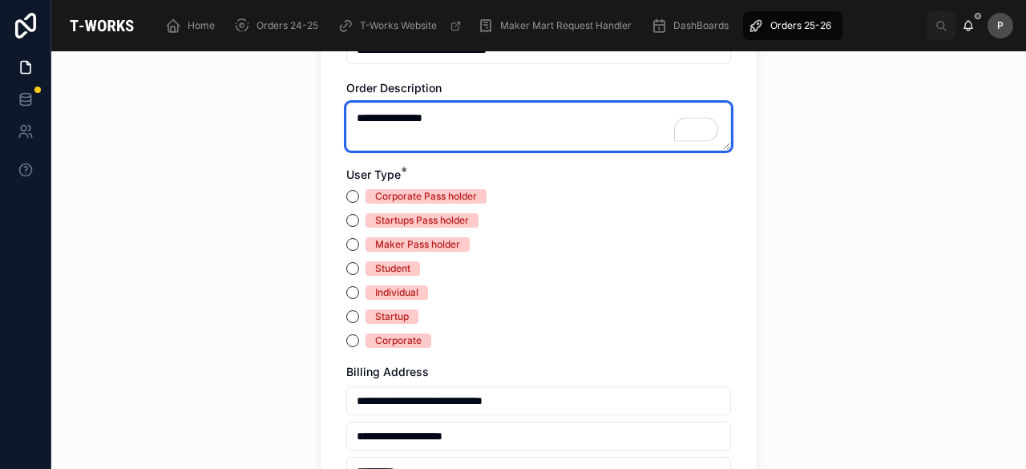
type textarea "**********"
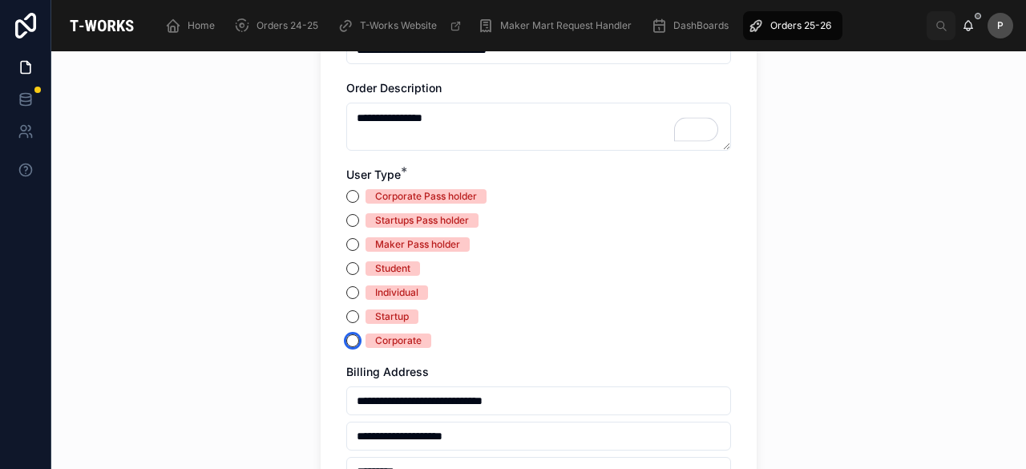
click at [346, 341] on button "Corporate" at bounding box center [352, 340] width 13 height 13
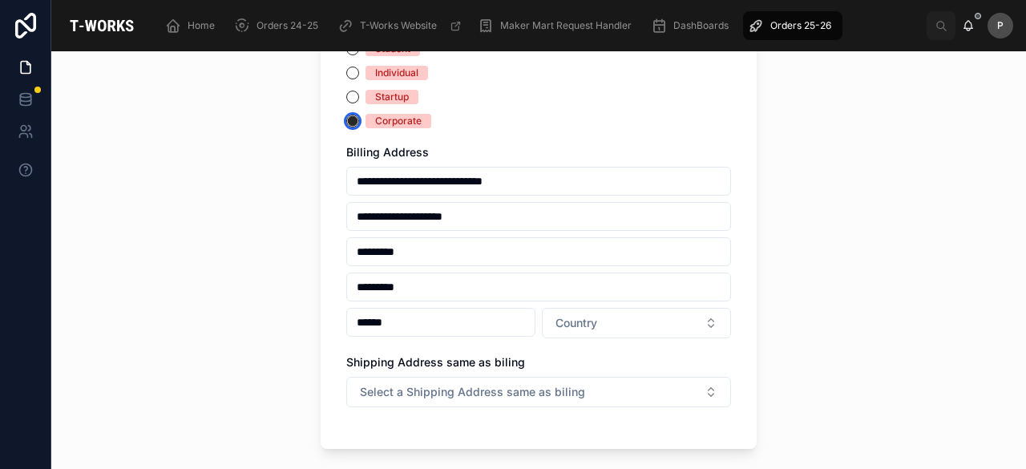
scroll to position [561, 0]
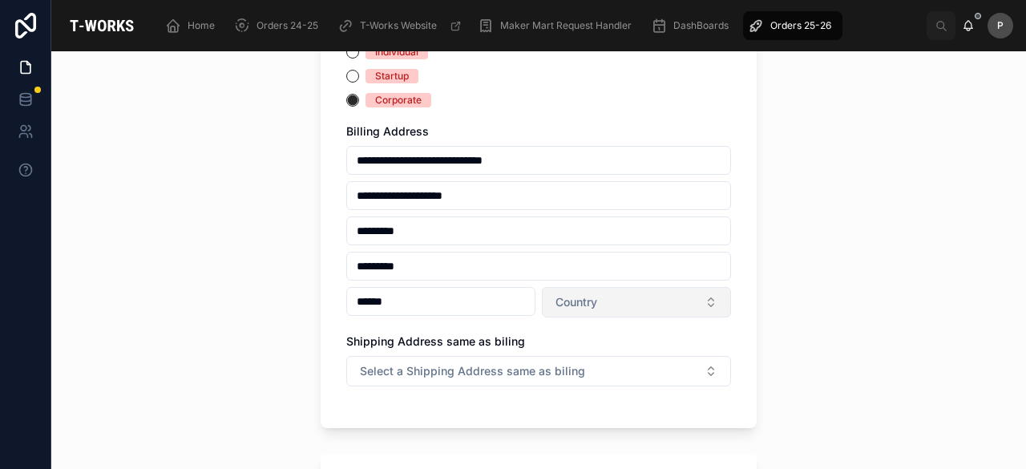
click at [566, 309] on span "Country" at bounding box center [577, 302] width 42 height 16
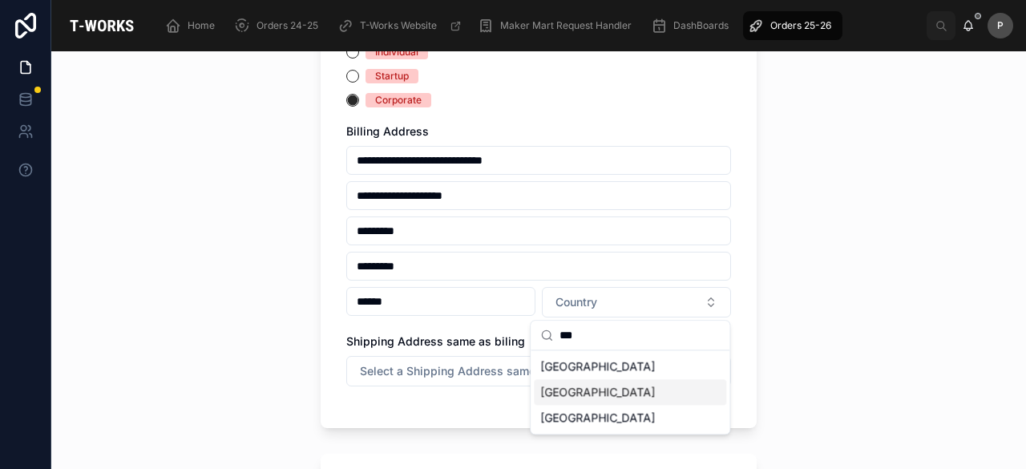
type input "***"
click at [568, 392] on div "[GEOGRAPHIC_DATA]" at bounding box center [630, 392] width 192 height 26
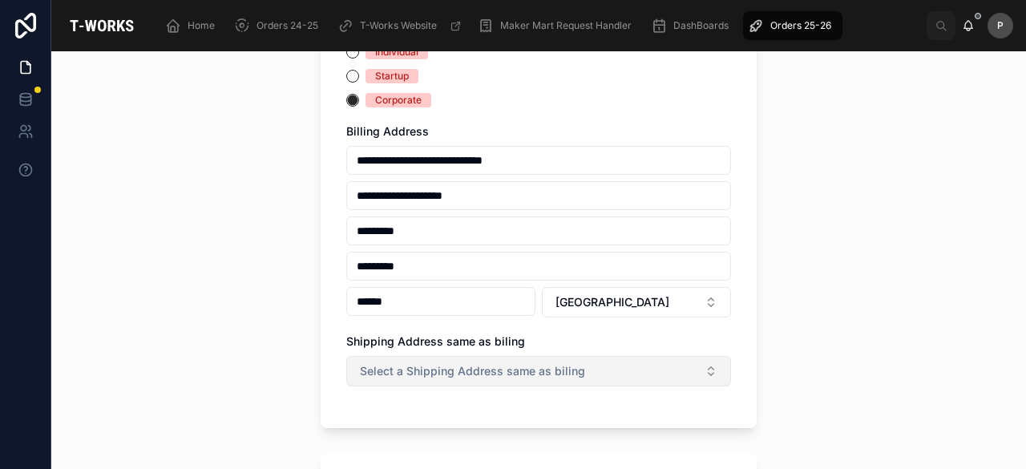
click at [556, 374] on span "Select a Shipping Address same as biling" at bounding box center [472, 371] width 225 height 16
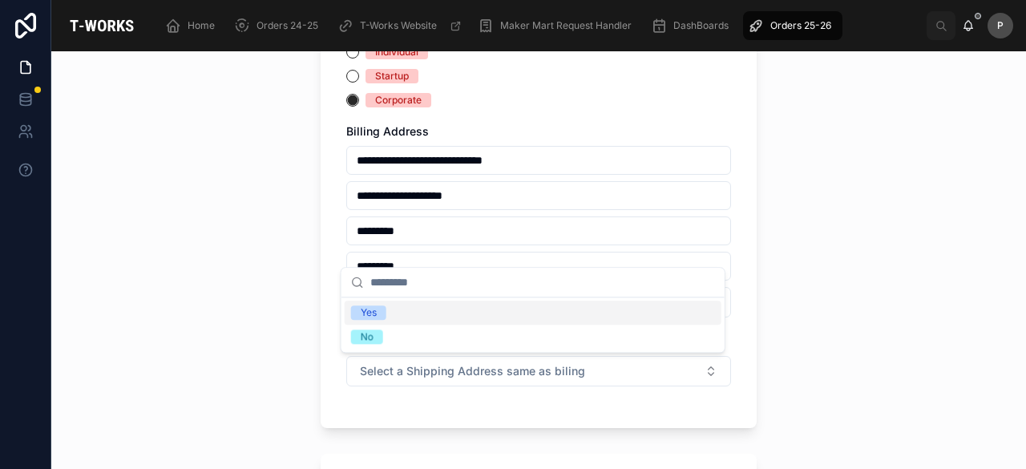
click at [379, 313] on span "Yes" at bounding box center [368, 312] width 35 height 14
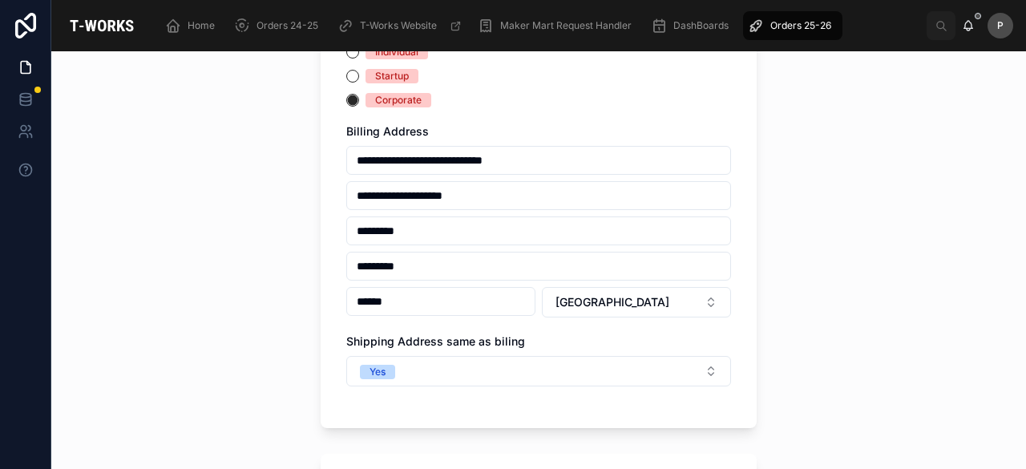
scroll to position [802, 0]
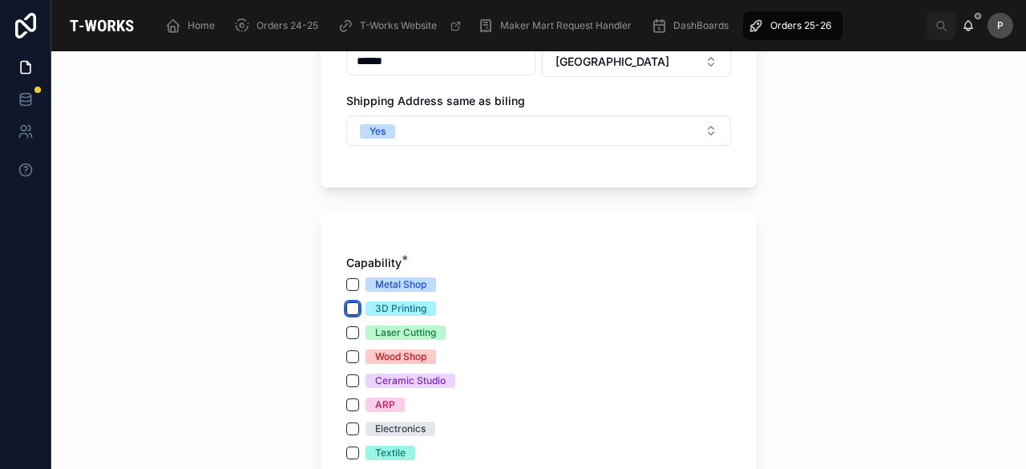
click at [348, 305] on button "3D Printing" at bounding box center [352, 308] width 13 height 13
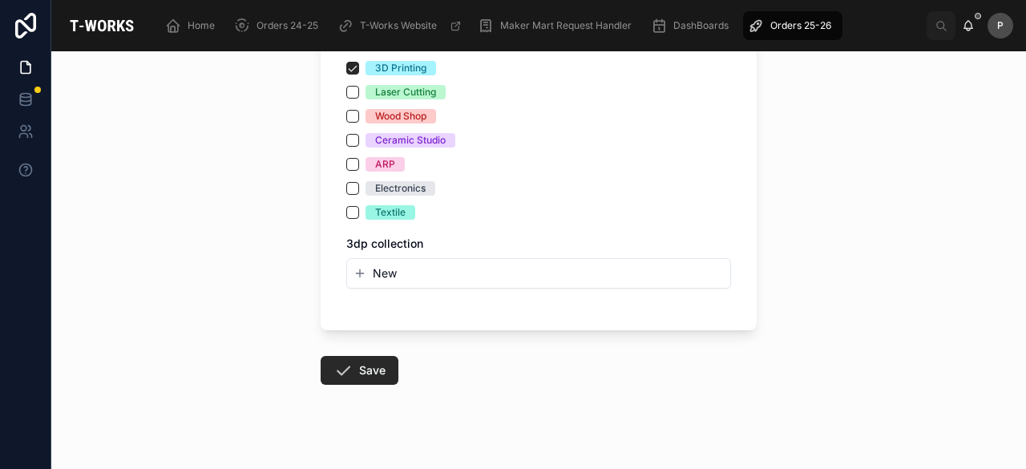
click at [381, 275] on span "New" at bounding box center [385, 273] width 24 height 16
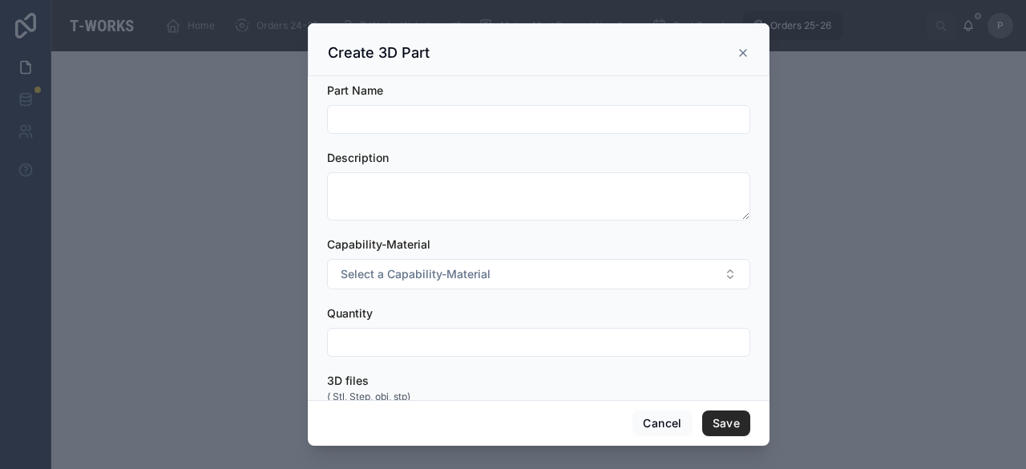
click at [380, 118] on input "text" at bounding box center [539, 119] width 422 height 22
paste input "**********"
type input "**********"
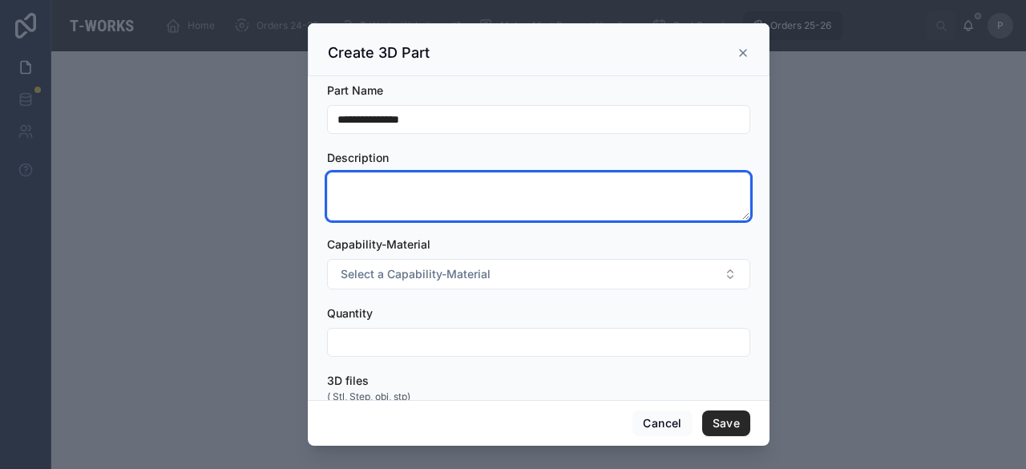
click at [387, 181] on textarea at bounding box center [538, 196] width 423 height 48
paste textarea "**********"
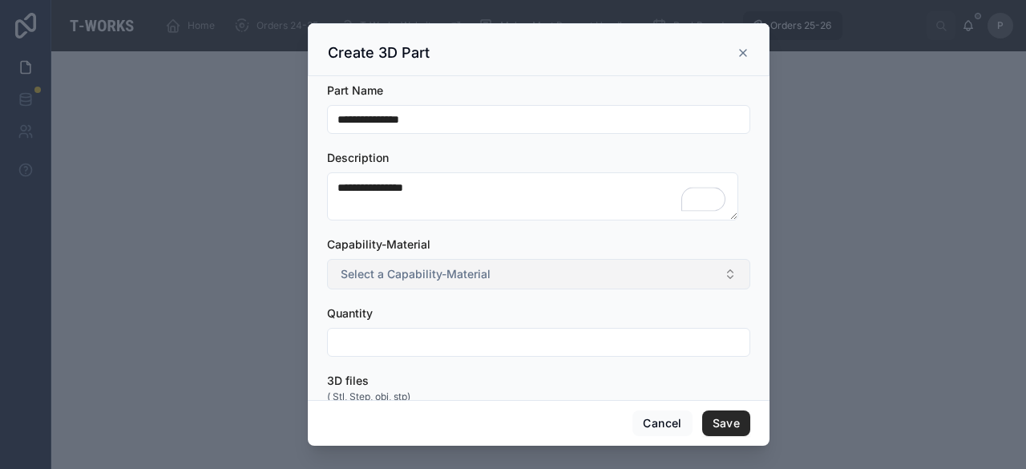
click at [388, 278] on span "Select a Capability-Material" at bounding box center [416, 274] width 150 height 16
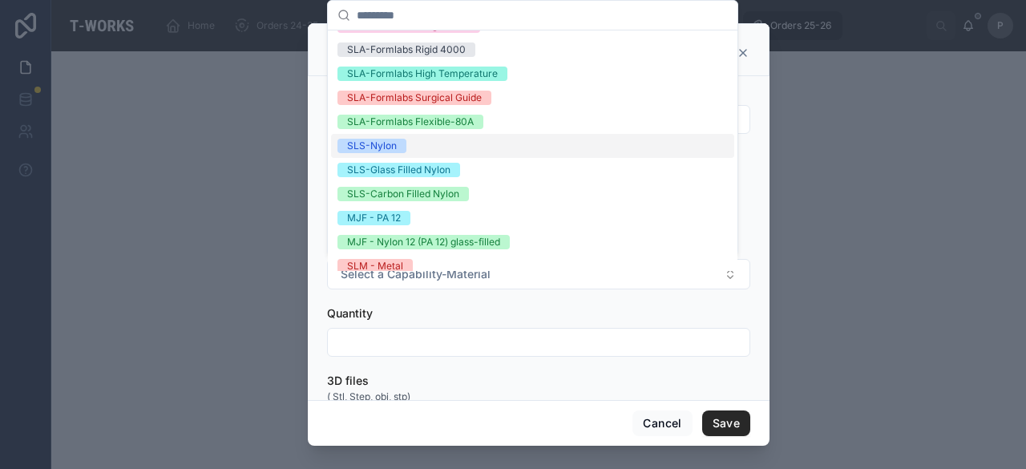
scroll to position [359, 0]
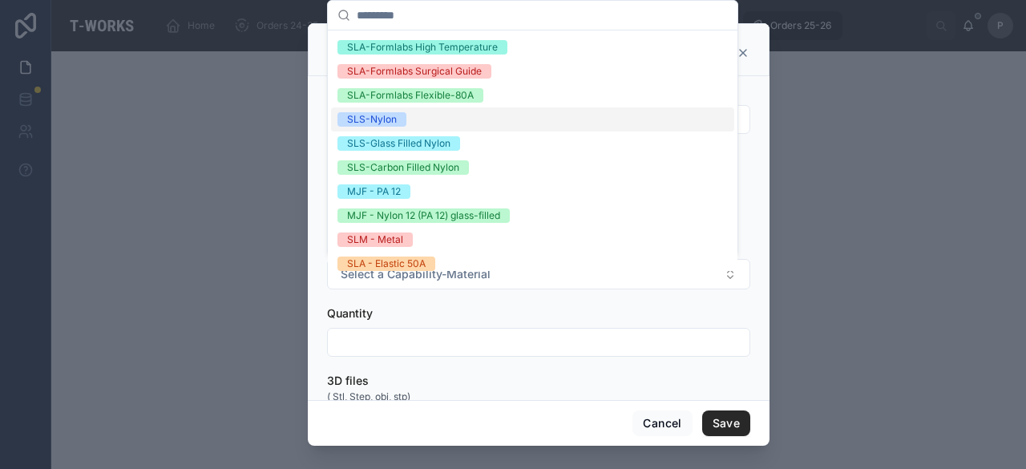
click at [395, 121] on div "SLS-Nylon" at bounding box center [372, 119] width 50 height 14
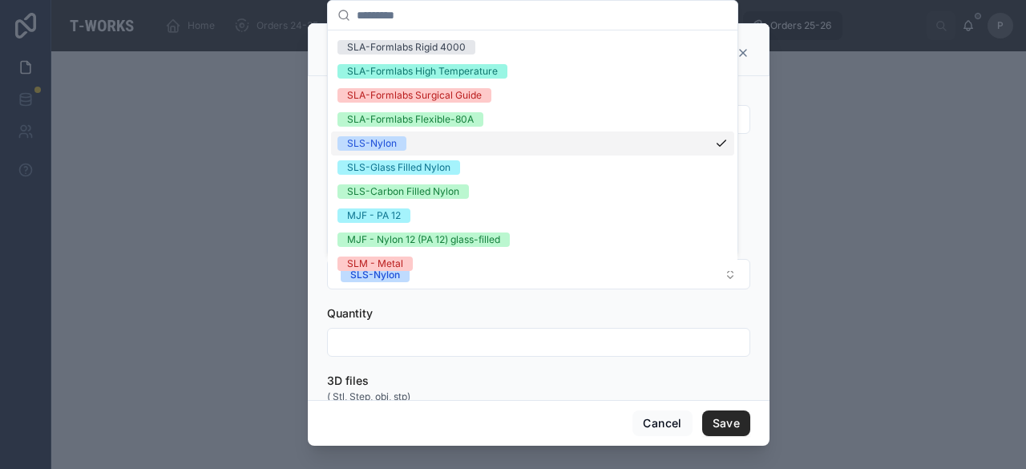
scroll to position [383, 0]
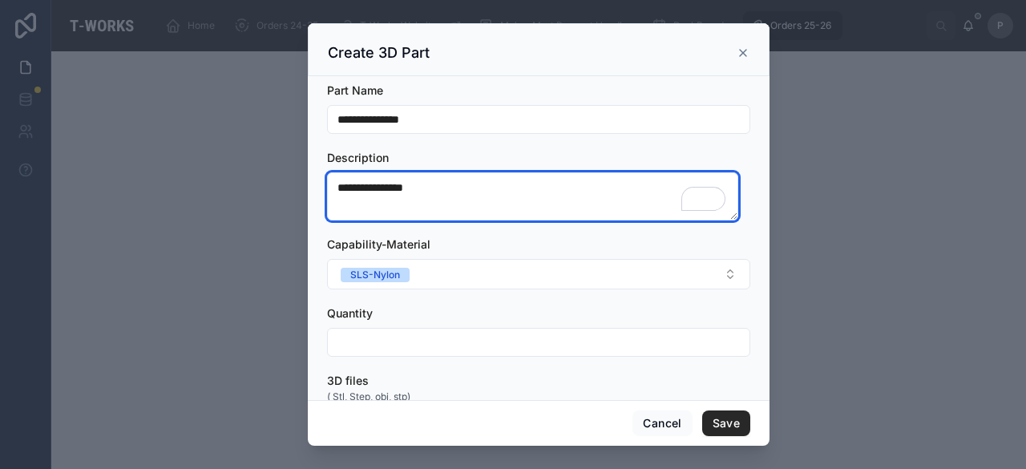
click at [467, 185] on textarea "**********" at bounding box center [532, 196] width 411 height 48
type textarea "**********"
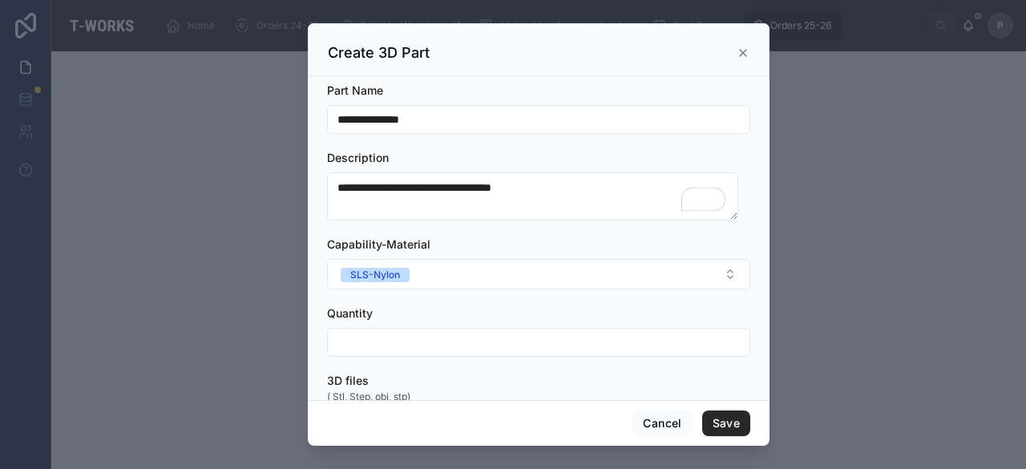
click at [374, 340] on input "text" at bounding box center [539, 342] width 422 height 22
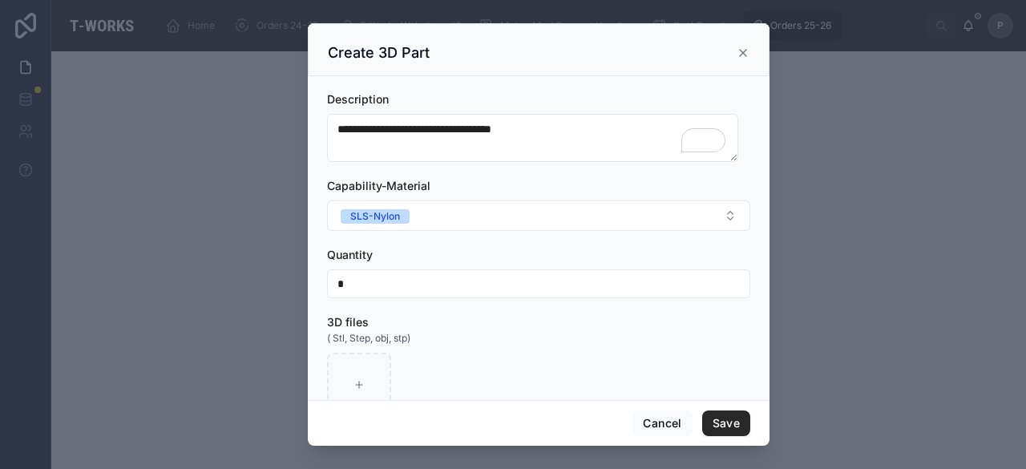
scroll to position [102, 0]
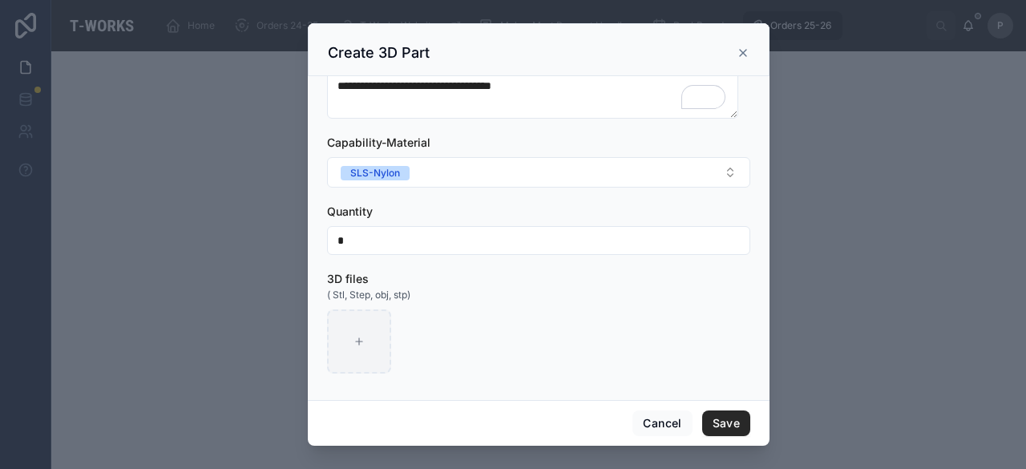
type input "*"
click at [374, 345] on div at bounding box center [359, 341] width 64 height 64
click at [372, 338] on div at bounding box center [359, 341] width 64 height 64
type input "**********"
click at [720, 422] on button "Save" at bounding box center [726, 423] width 48 height 26
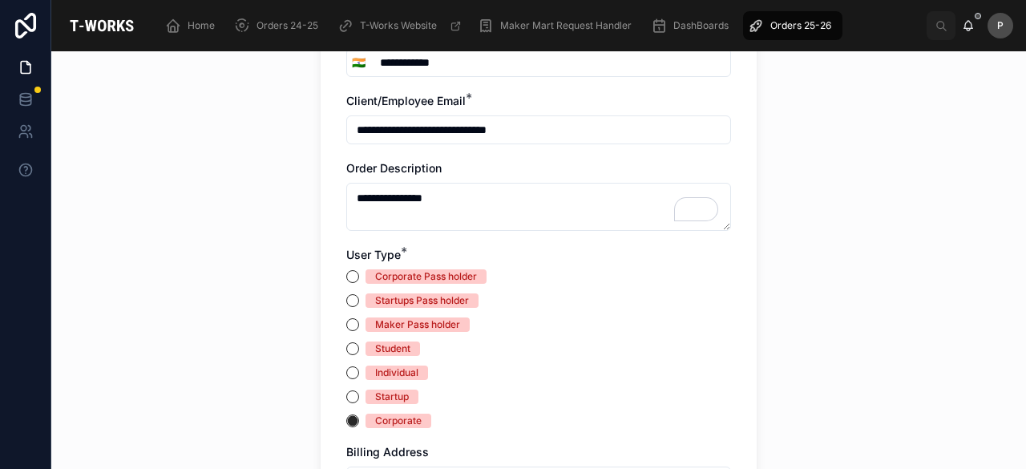
scroll to position [0, 0]
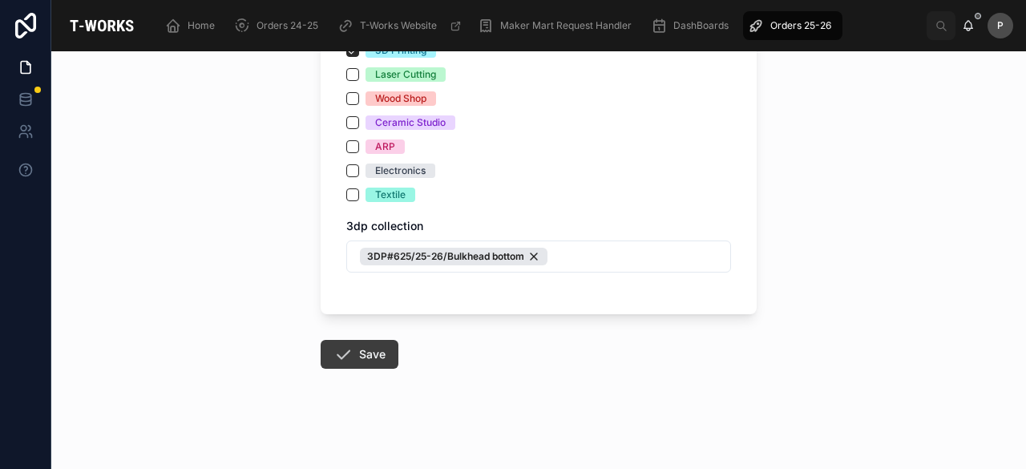
click at [358, 354] on button "Save" at bounding box center [360, 354] width 78 height 29
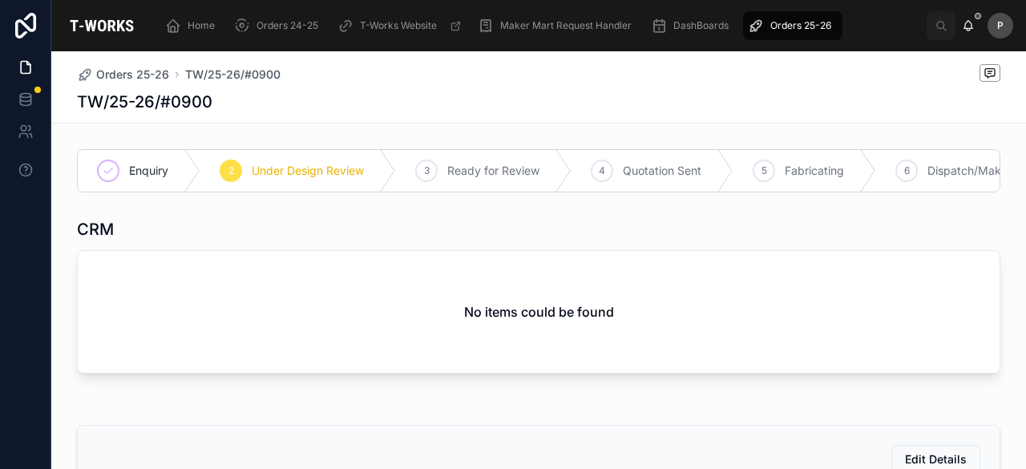
click at [209, 100] on div "TW/25-26/#0900" at bounding box center [539, 102] width 924 height 22
click at [782, 19] on span "Orders 25-26" at bounding box center [800, 25] width 61 height 13
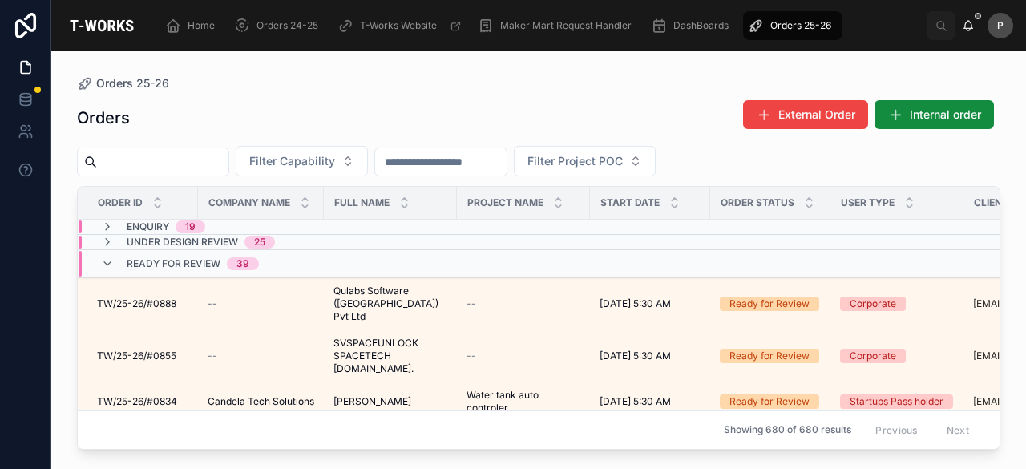
click at [207, 159] on input "text" at bounding box center [162, 162] width 131 height 22
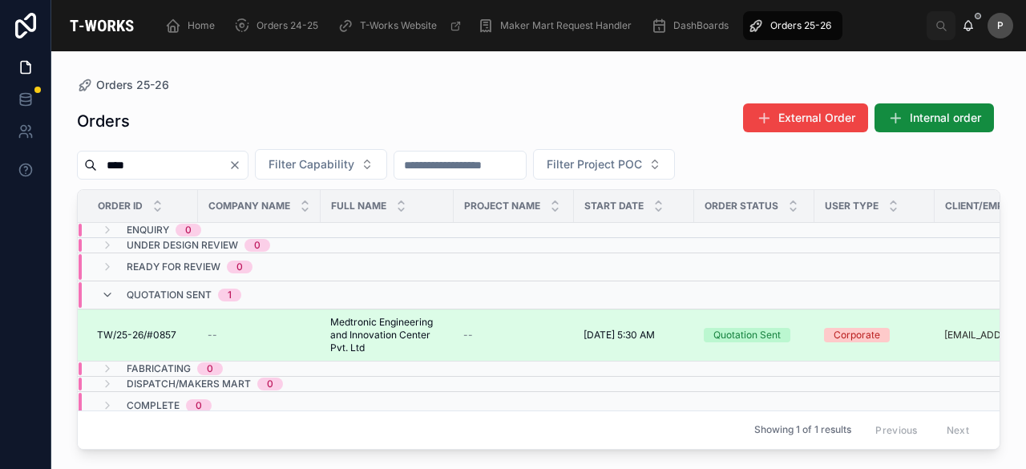
type input "****"
click at [734, 321] on td "Quotation Sent" at bounding box center [754, 335] width 120 height 52
click at [732, 328] on div "Quotation Sent" at bounding box center [746, 335] width 67 height 14
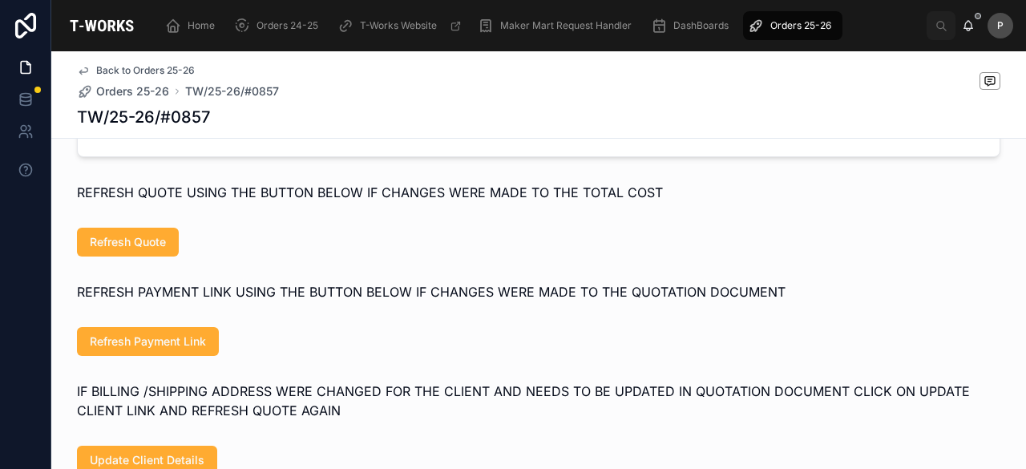
scroll to position [1042, 0]
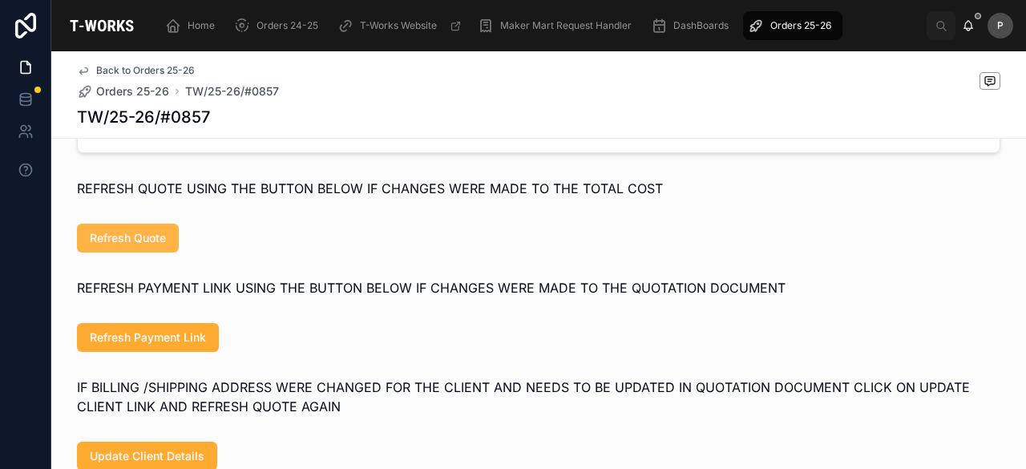
click at [165, 253] on button "Refresh Quote" at bounding box center [128, 238] width 102 height 29
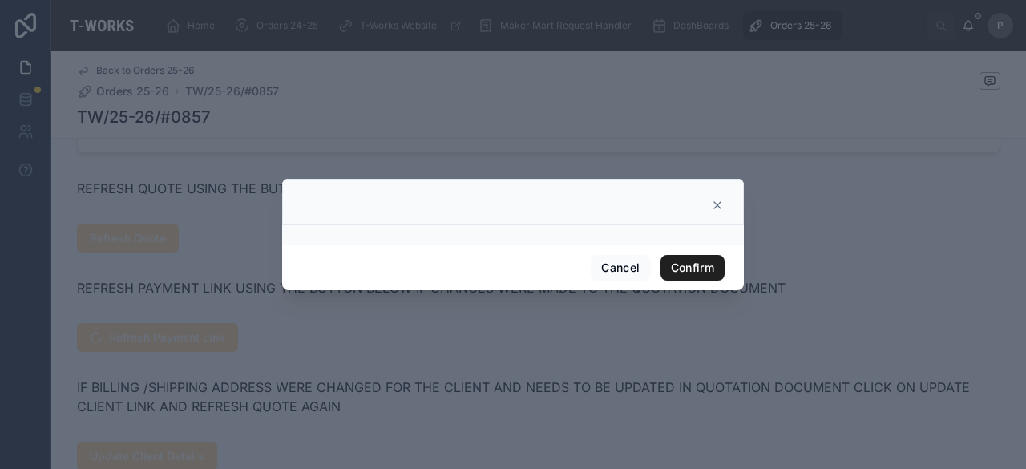
click at [671, 267] on button "Confirm" at bounding box center [693, 268] width 64 height 26
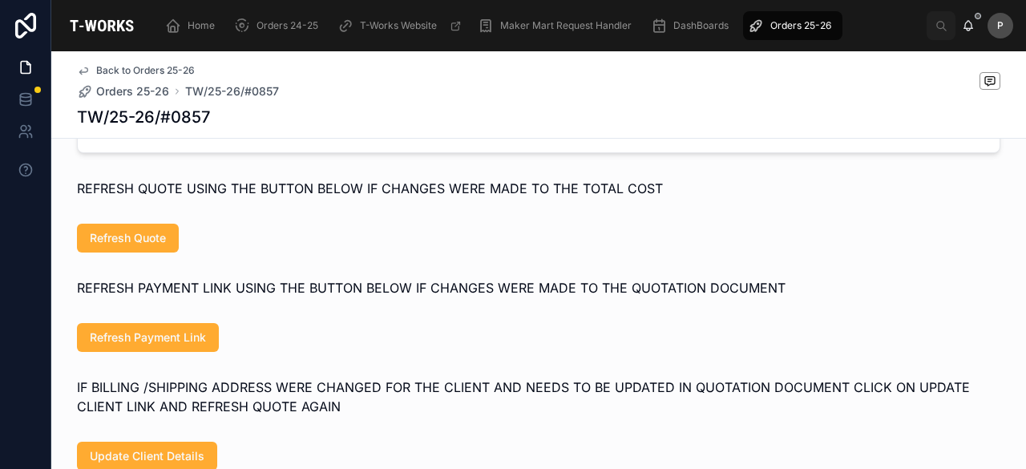
scroll to position [882, 0]
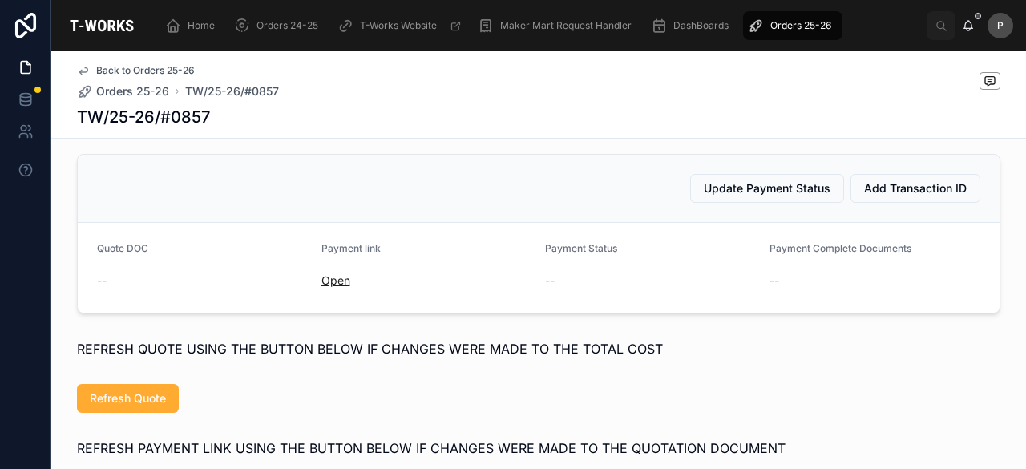
click at [335, 287] on link "Open" at bounding box center [335, 280] width 29 height 14
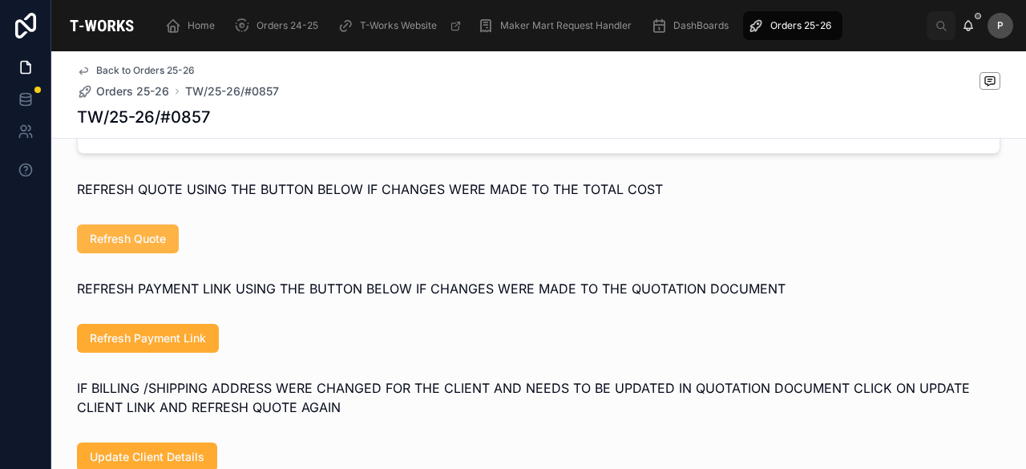
scroll to position [1042, 0]
click at [151, 246] on span "Refresh Quote" at bounding box center [128, 238] width 76 height 16
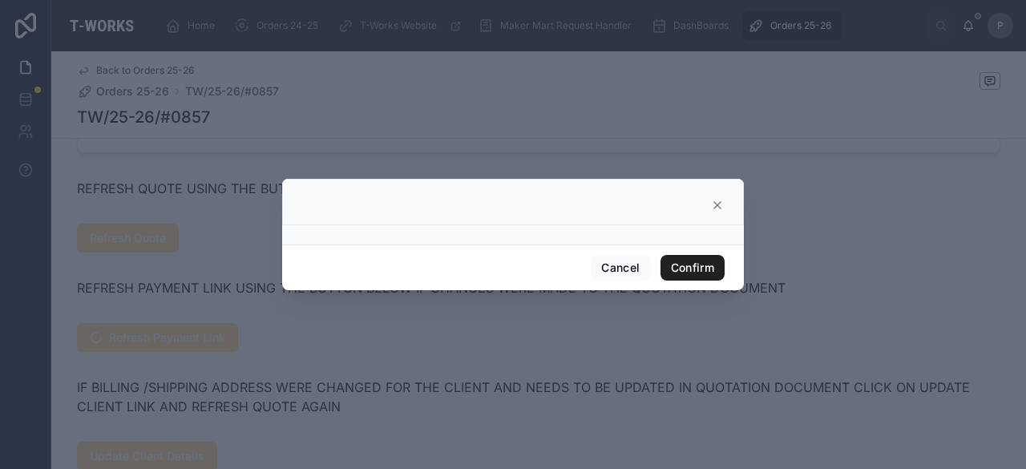
click at [681, 261] on button "Confirm" at bounding box center [693, 268] width 64 height 26
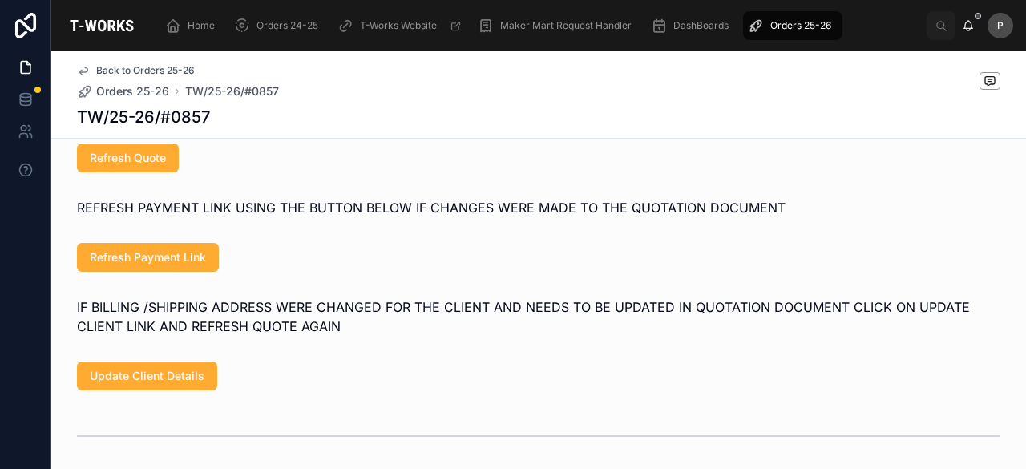
scroll to position [882, 0]
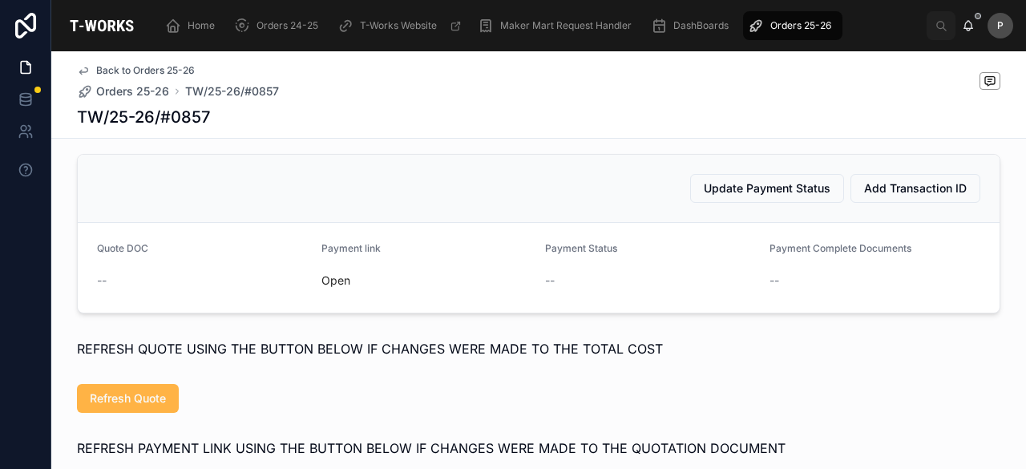
click at [139, 407] on button "Refresh Quote" at bounding box center [128, 398] width 102 height 29
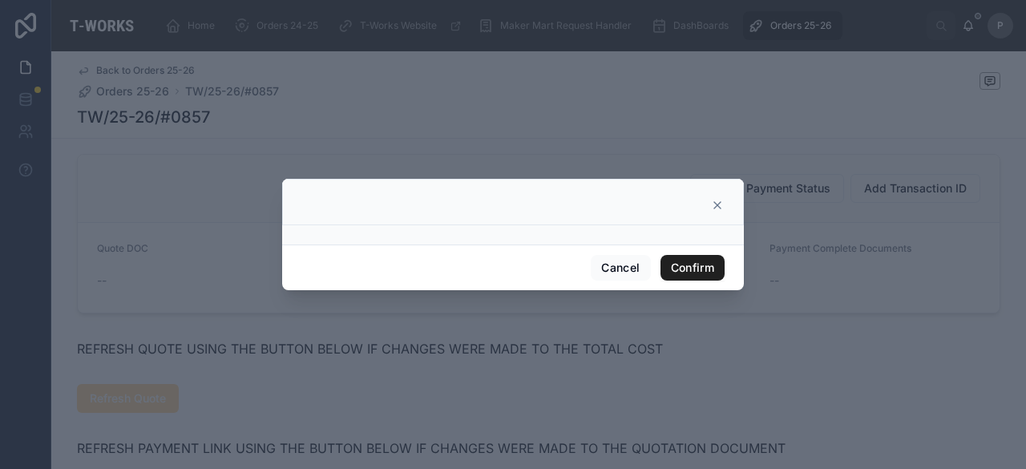
click at [679, 265] on button "Confirm" at bounding box center [693, 268] width 64 height 26
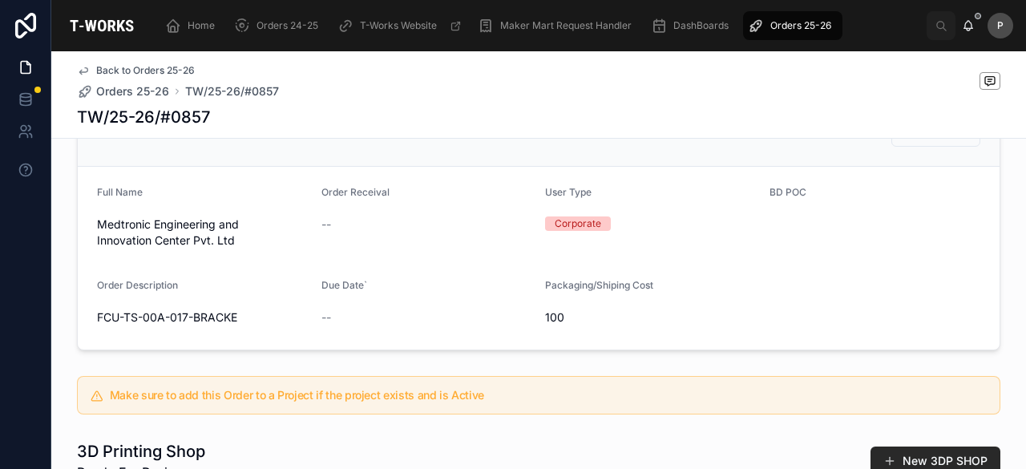
scroll to position [0, 0]
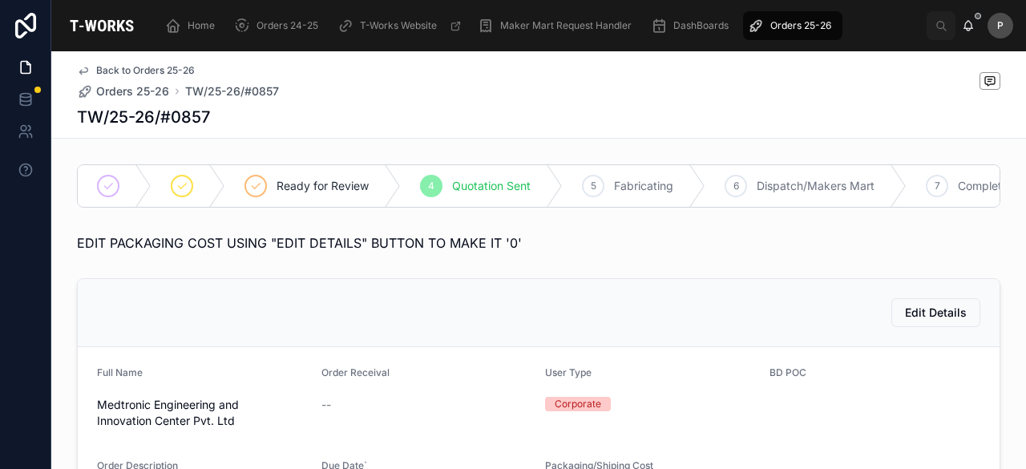
click at [810, 24] on span "Orders 25-26" at bounding box center [800, 25] width 61 height 13
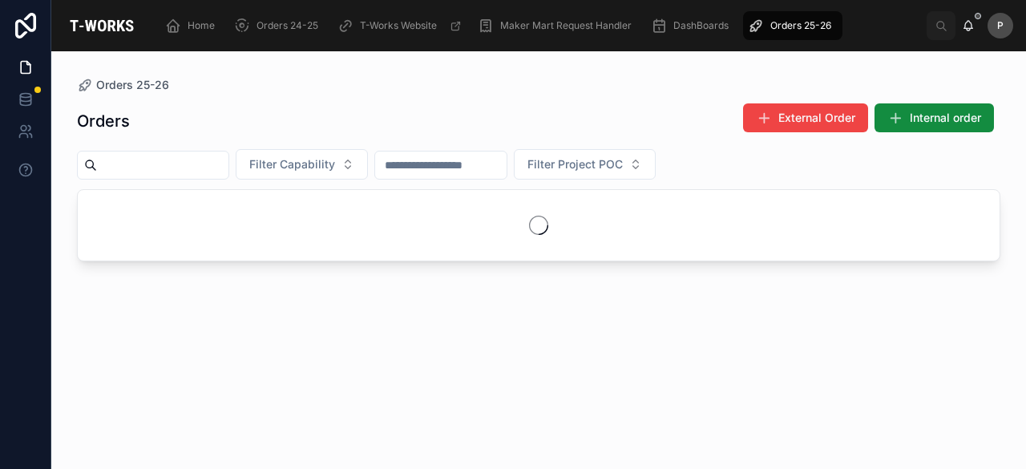
click at [203, 165] on input "text" at bounding box center [162, 165] width 131 height 22
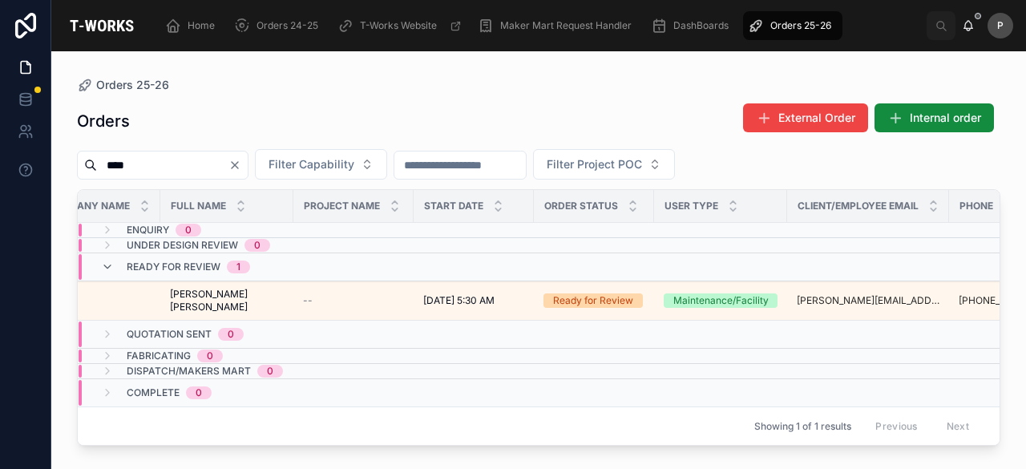
scroll to position [0, 240]
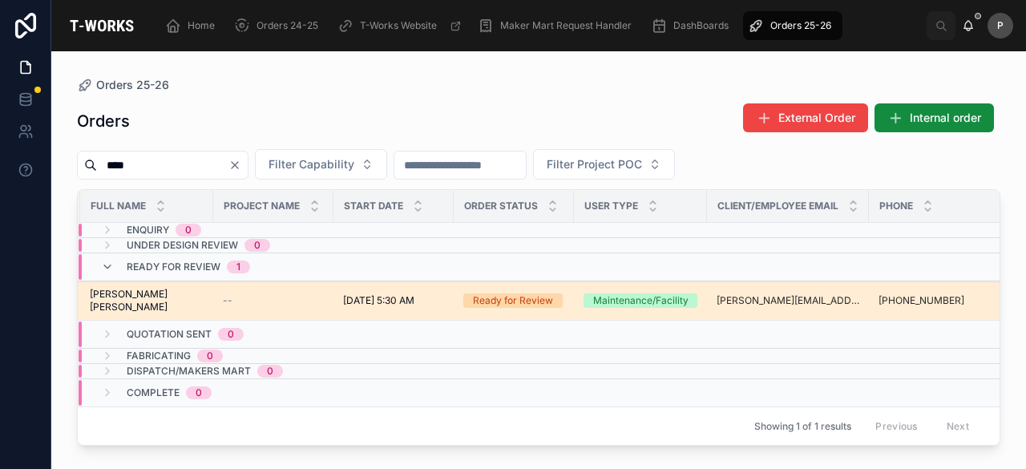
type input "****"
click at [529, 302] on div "Ready for Review" at bounding box center [513, 300] width 80 height 14
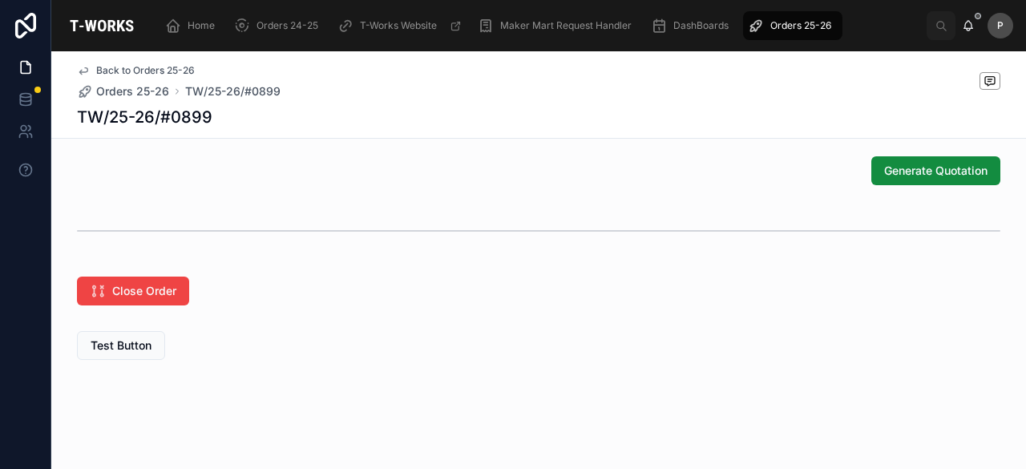
scroll to position [924, 0]
click at [903, 172] on span "Generate Quotation" at bounding box center [935, 171] width 103 height 16
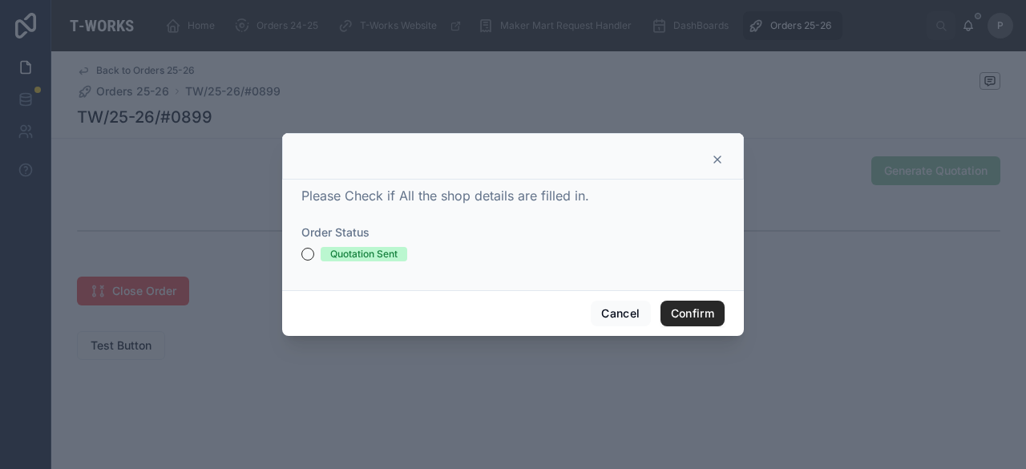
click at [315, 254] on div "Quotation Sent" at bounding box center [512, 254] width 423 height 14
click at [313, 254] on button "Quotation Sent" at bounding box center [307, 254] width 13 height 13
click at [682, 317] on button "Confirm" at bounding box center [693, 314] width 64 height 26
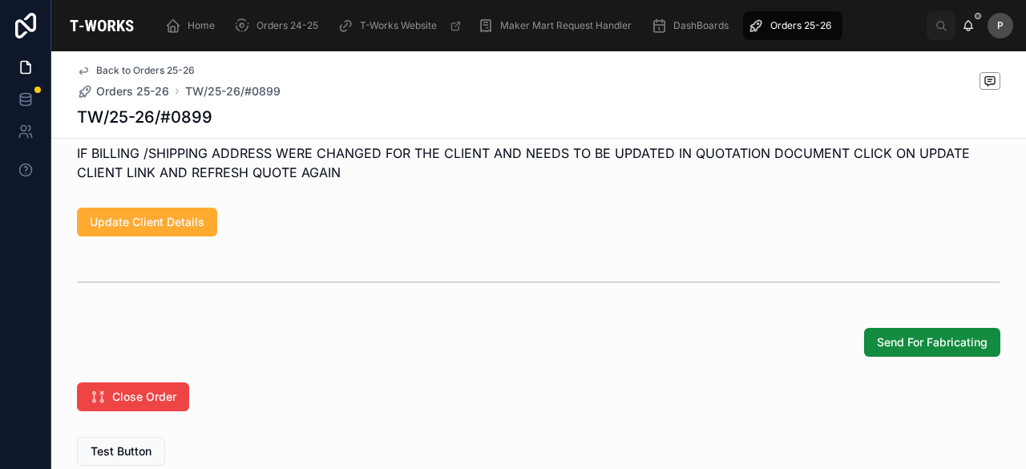
scroll to position [1246, 0]
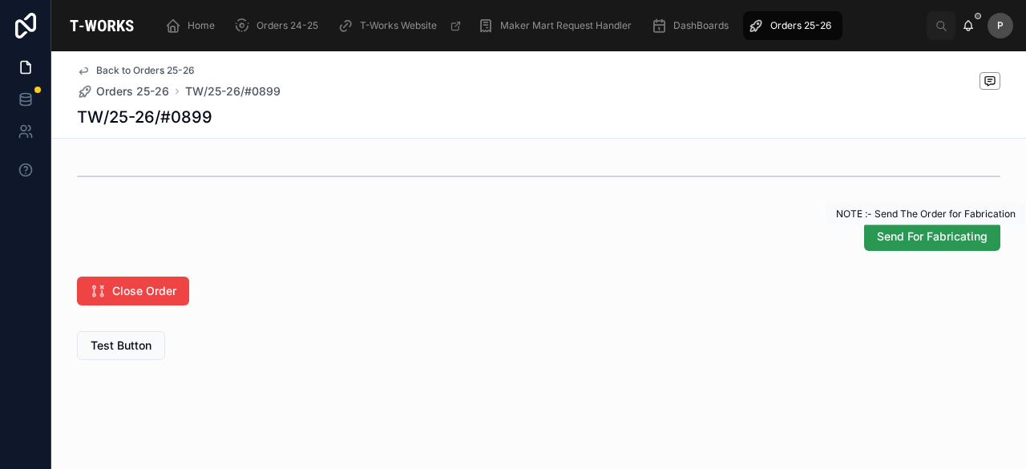
click at [912, 234] on span "Send For Fabricating" at bounding box center [932, 236] width 111 height 16
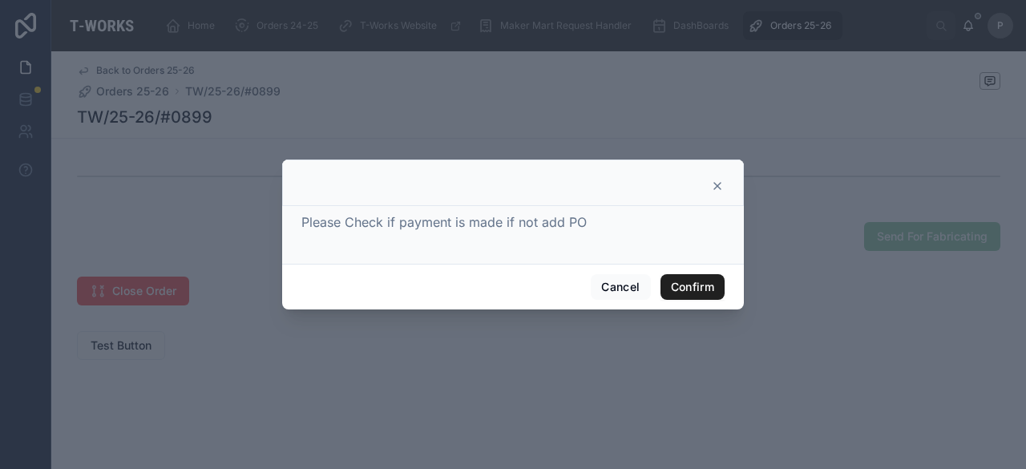
click at [691, 285] on button "Confirm" at bounding box center [693, 287] width 64 height 26
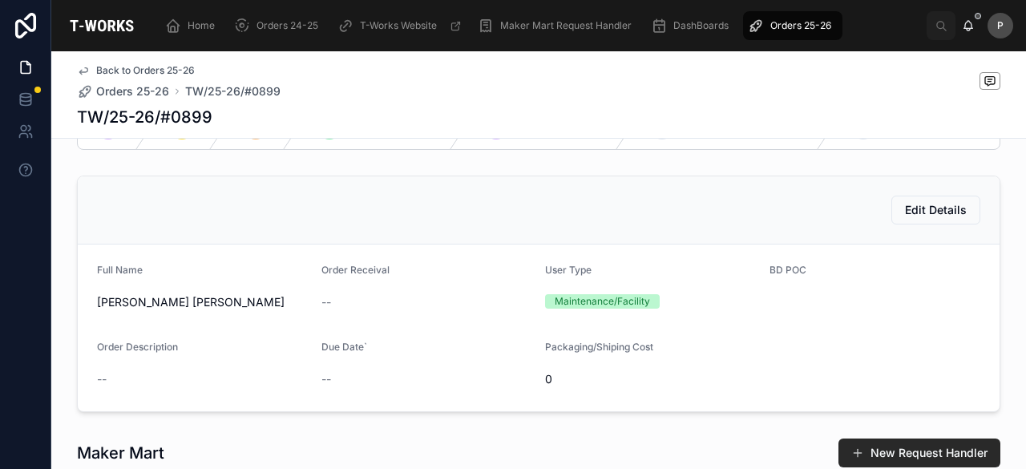
scroll to position [0, 0]
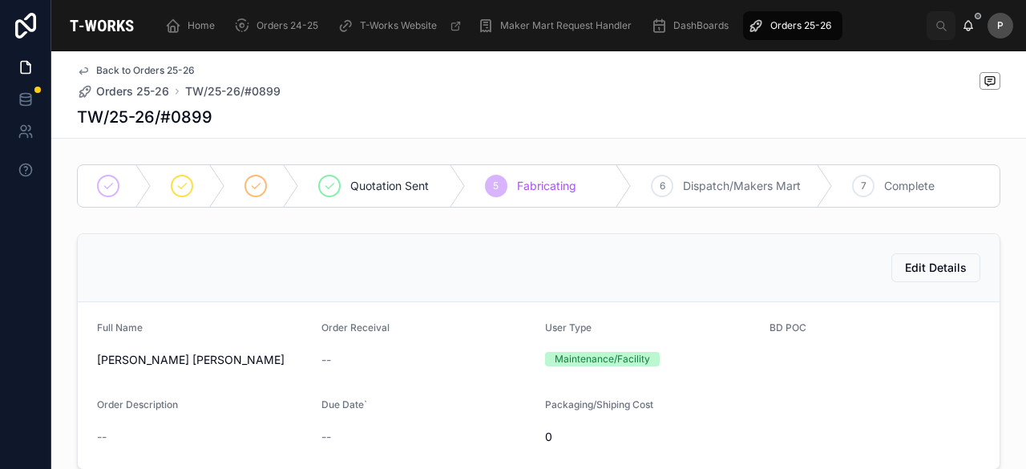
click at [818, 28] on span "Orders 25-26" at bounding box center [800, 25] width 61 height 13
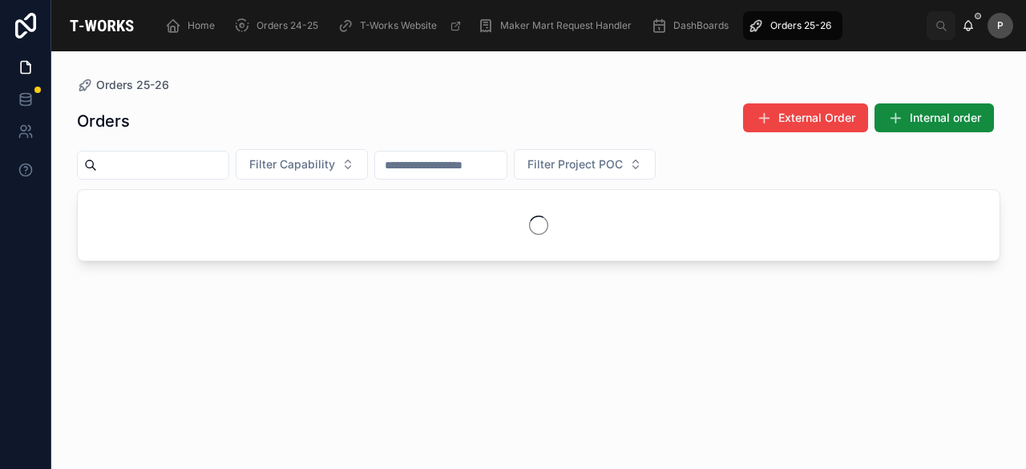
click at [228, 172] on input "text" at bounding box center [162, 165] width 131 height 22
type input "****"
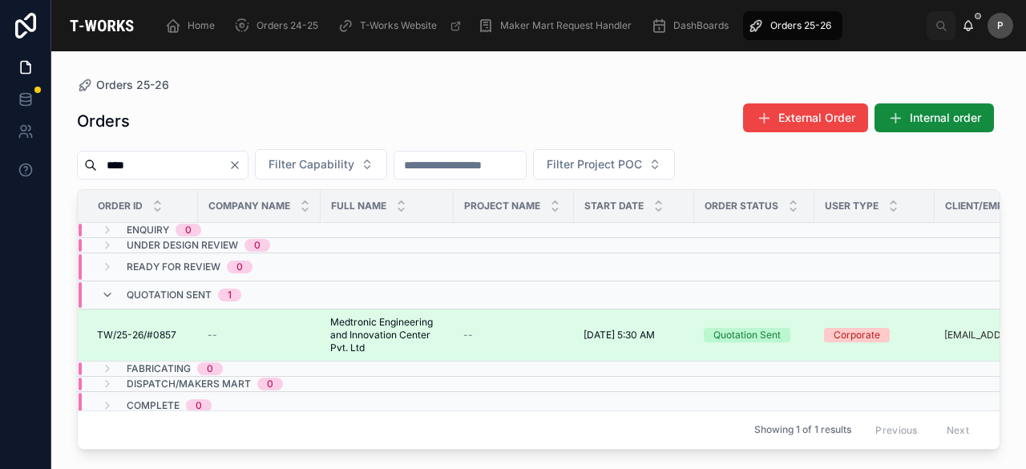
click at [755, 334] on div "Quotation Sent" at bounding box center [746, 335] width 67 height 14
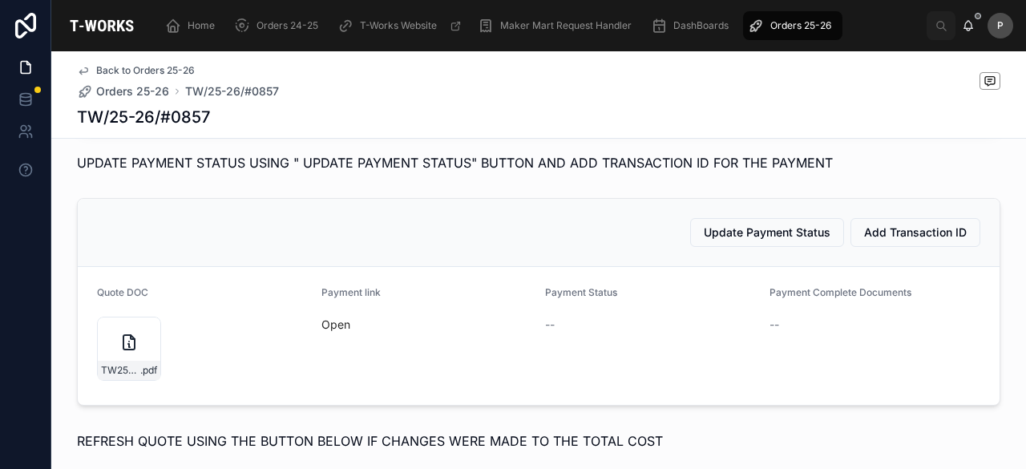
scroll to position [1042, 0]
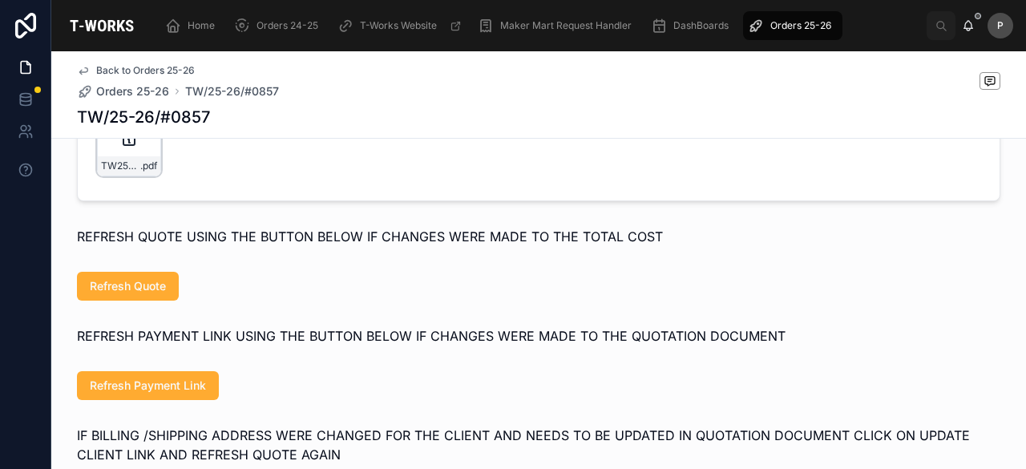
click at [139, 169] on div "TW25-26#0857-(1) .pdf" at bounding box center [129, 144] width 64 height 64
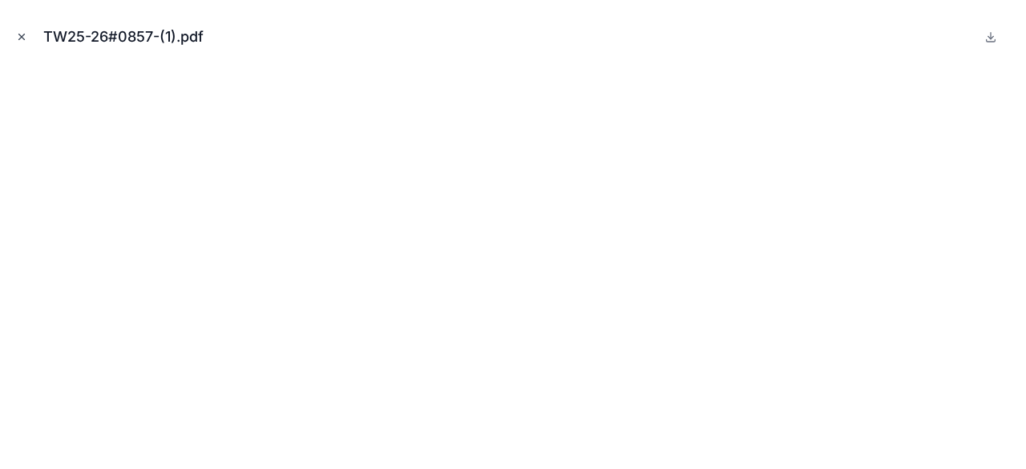
click at [18, 38] on icon "Close modal" at bounding box center [21, 36] width 11 height 11
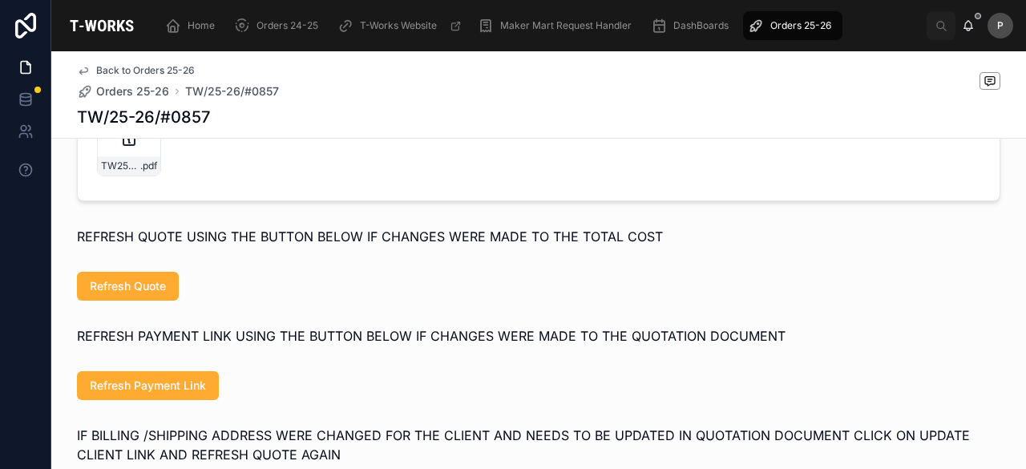
click at [792, 24] on span "Orders 25-26" at bounding box center [800, 25] width 61 height 13
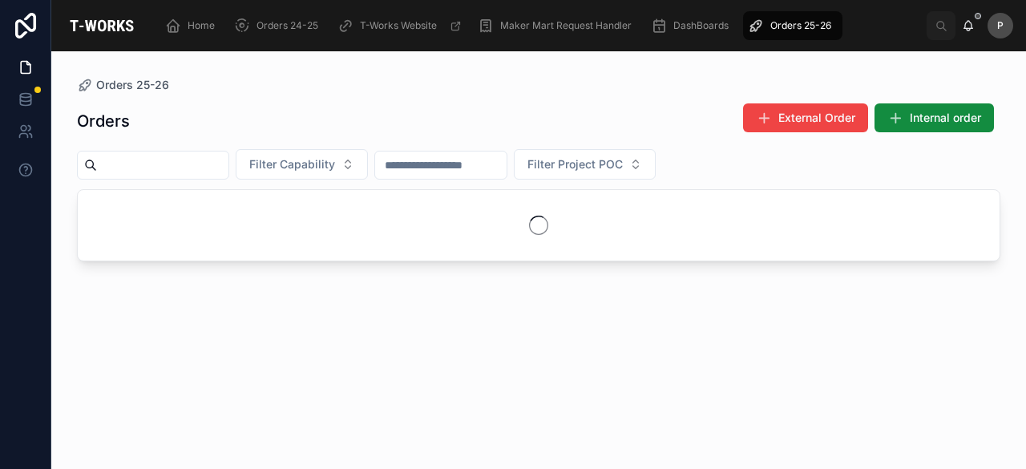
click at [213, 165] on input "text" at bounding box center [162, 165] width 131 height 22
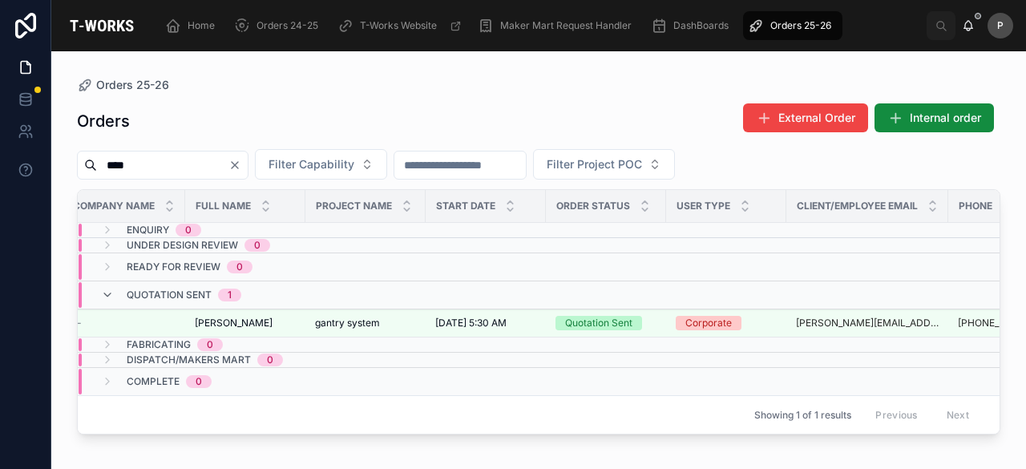
scroll to position [0, 139]
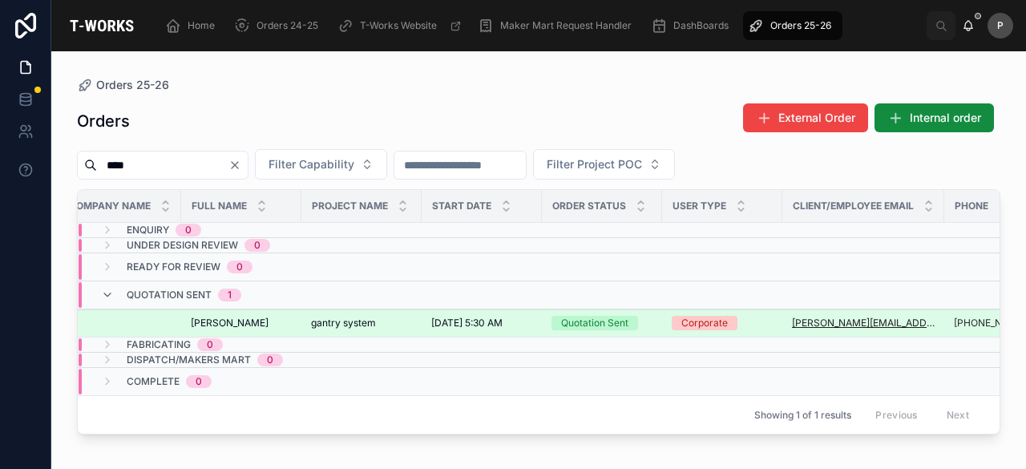
type input "****"
click at [568, 318] on div "Quotation Sent" at bounding box center [594, 323] width 67 height 14
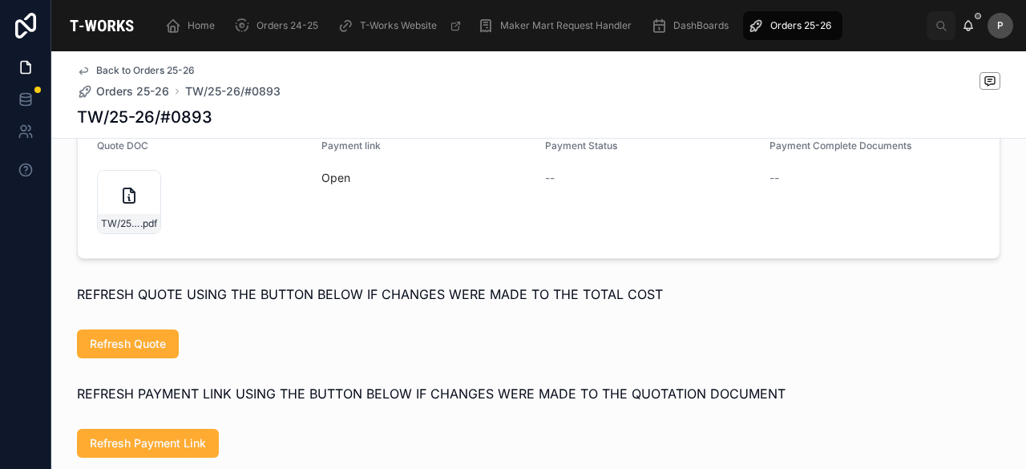
scroll to position [882, 0]
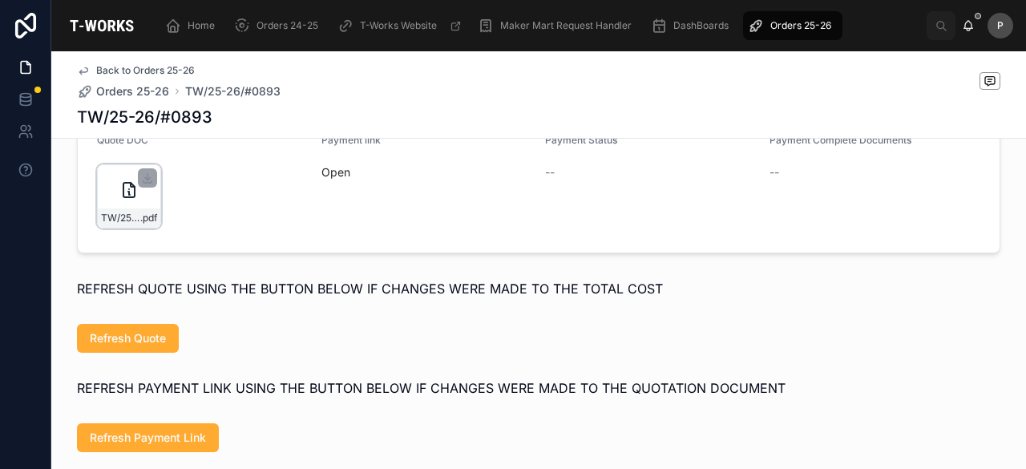
click at [144, 225] on div "TW/25-26/#0893 .pdf" at bounding box center [129, 196] width 64 height 64
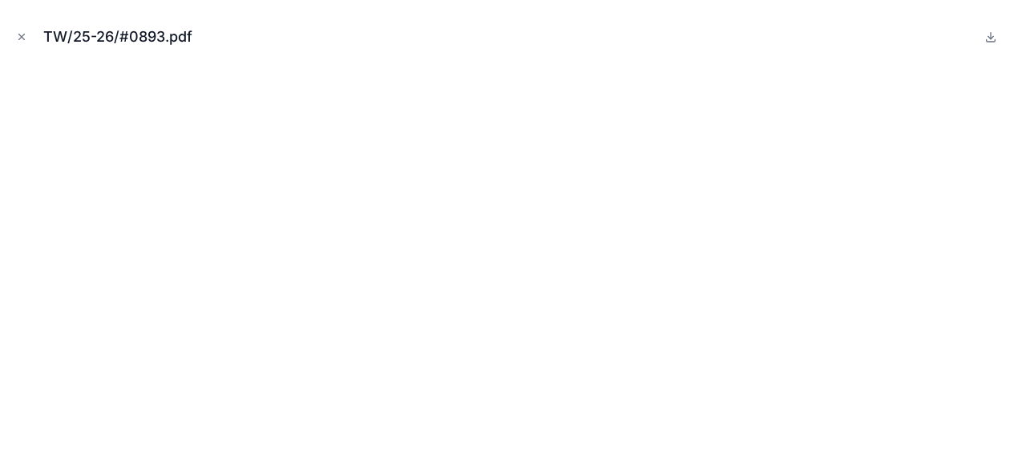
drag, startPoint x: 26, startPoint y: 31, endPoint x: 37, endPoint y: 30, distance: 11.3
click at [25, 31] on icon "Close modal" at bounding box center [21, 36] width 11 height 11
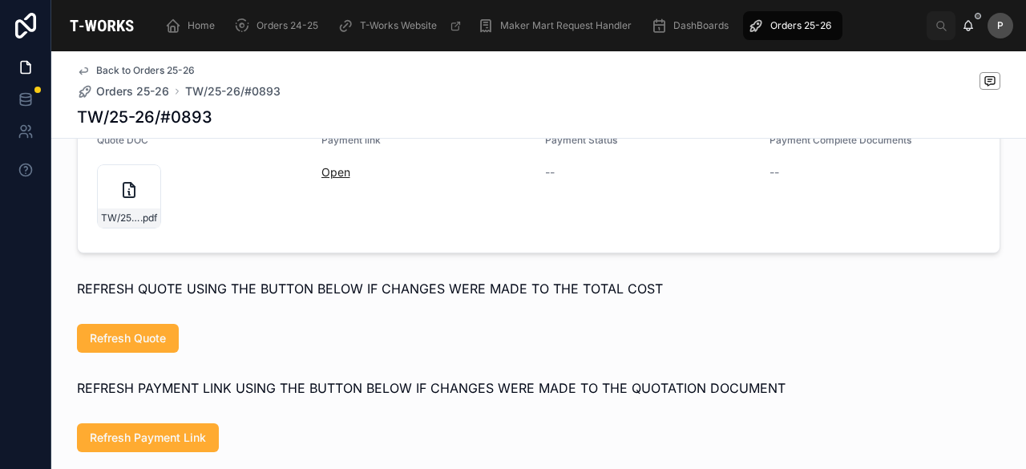
click at [329, 179] on link "Open" at bounding box center [335, 172] width 29 height 14
